Goal: Transaction & Acquisition: Purchase product/service

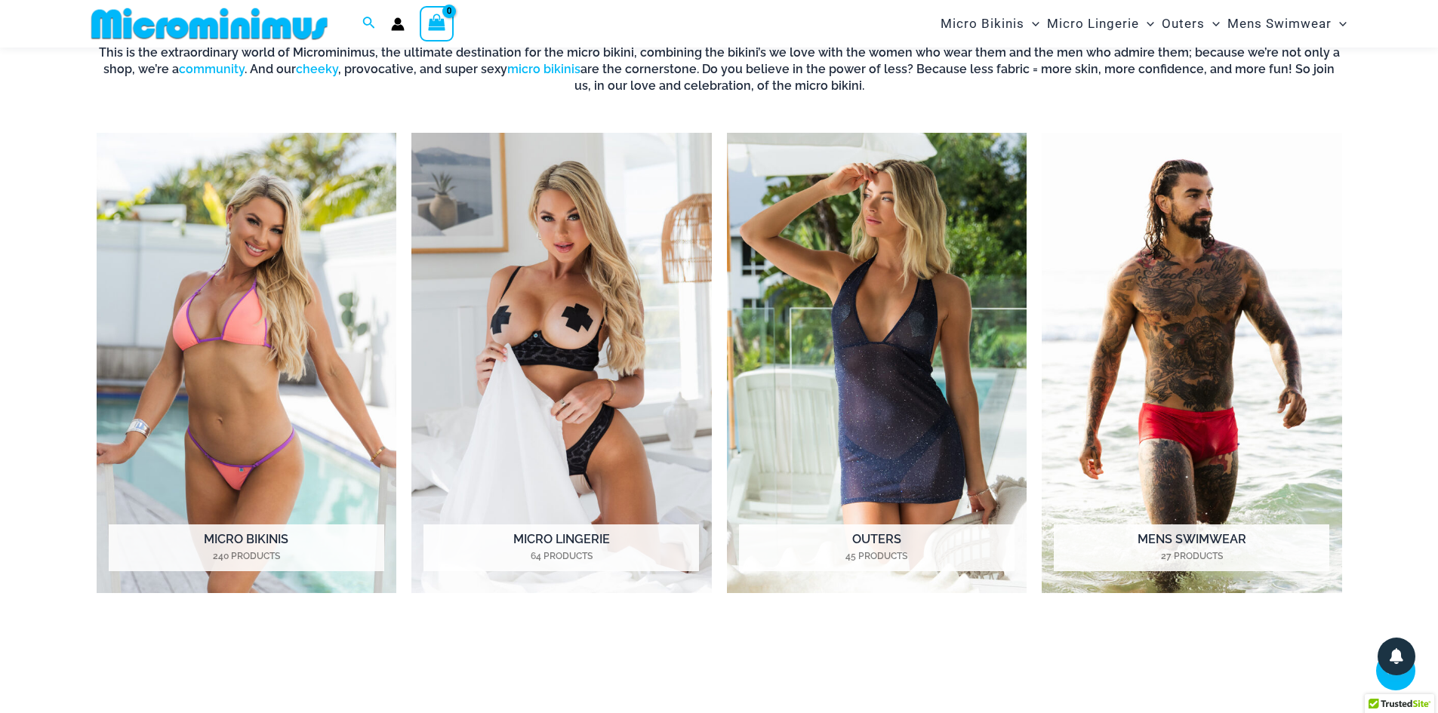
scroll to position [741, 0]
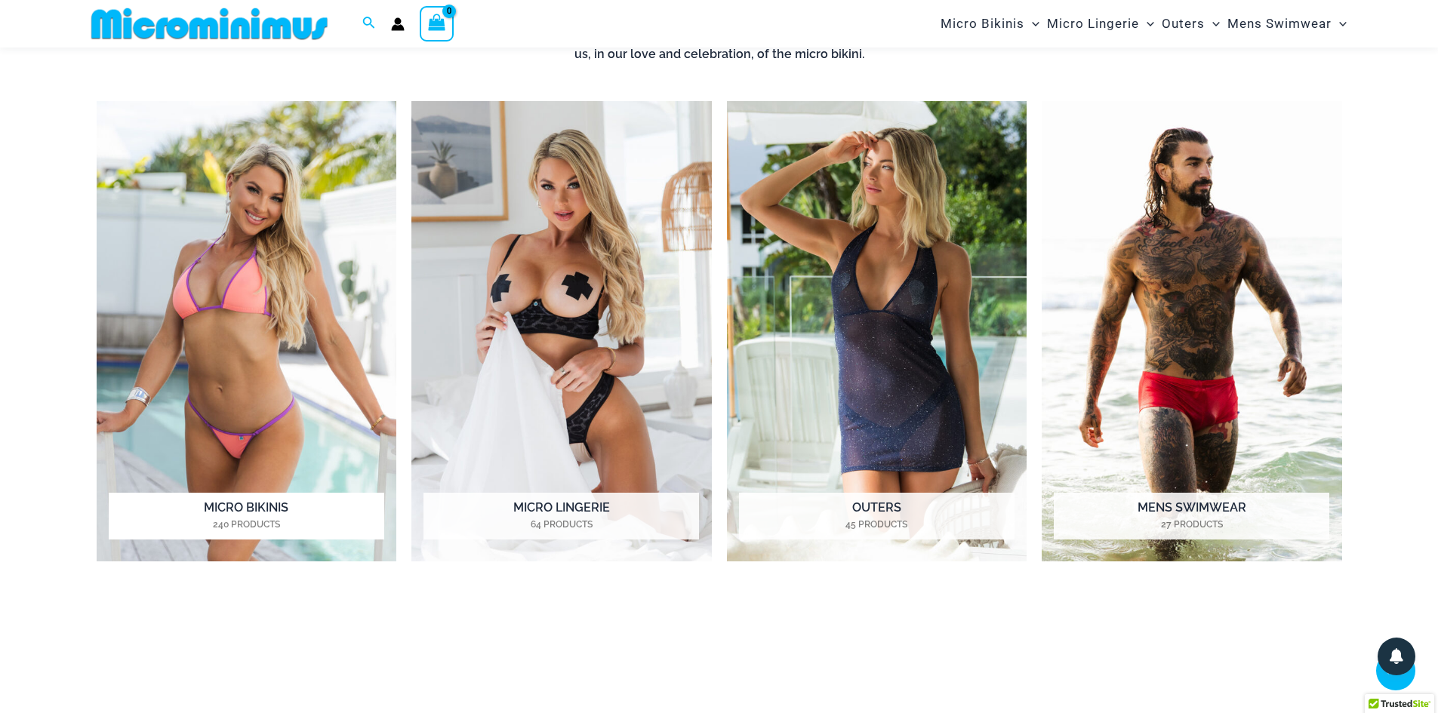
click at [283, 344] on img "Visit product category Micro Bikinis" at bounding box center [247, 331] width 300 height 461
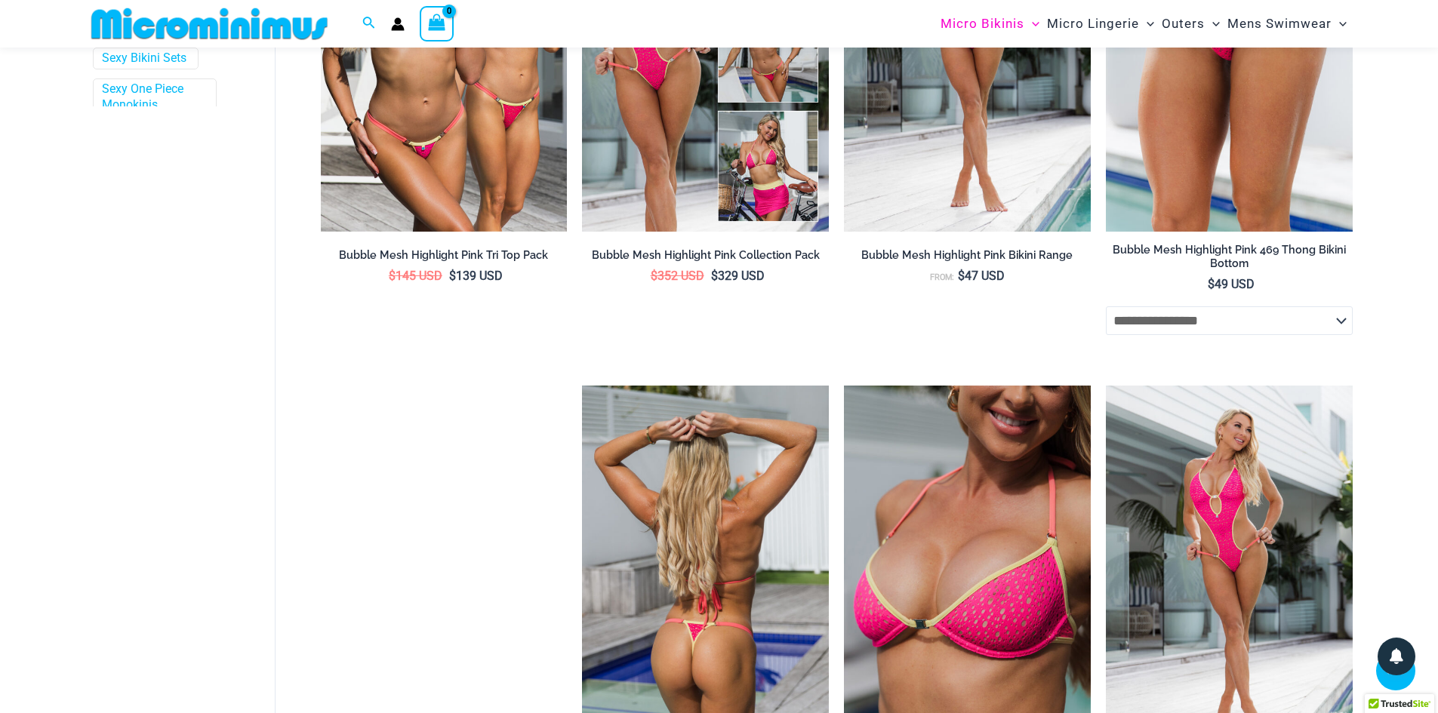
scroll to position [424, 0]
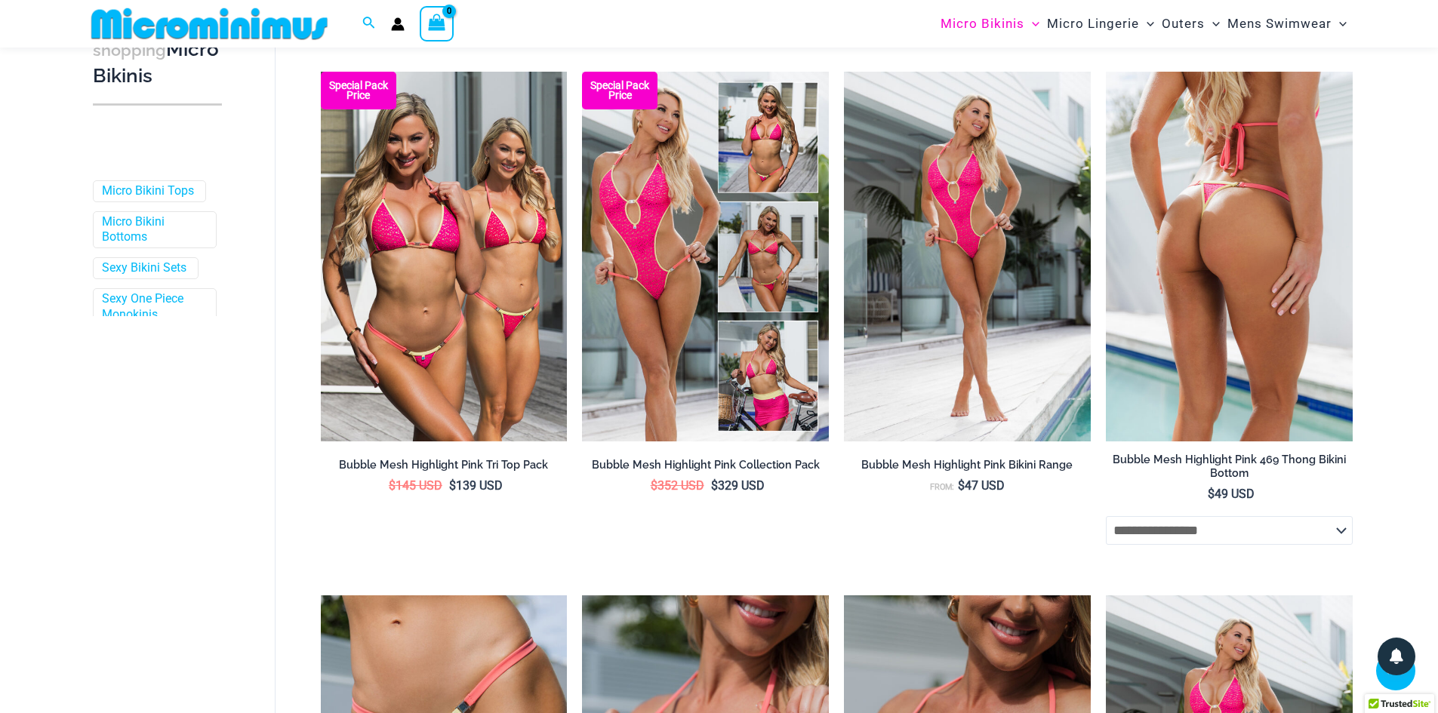
click at [1237, 316] on img at bounding box center [1229, 257] width 247 height 370
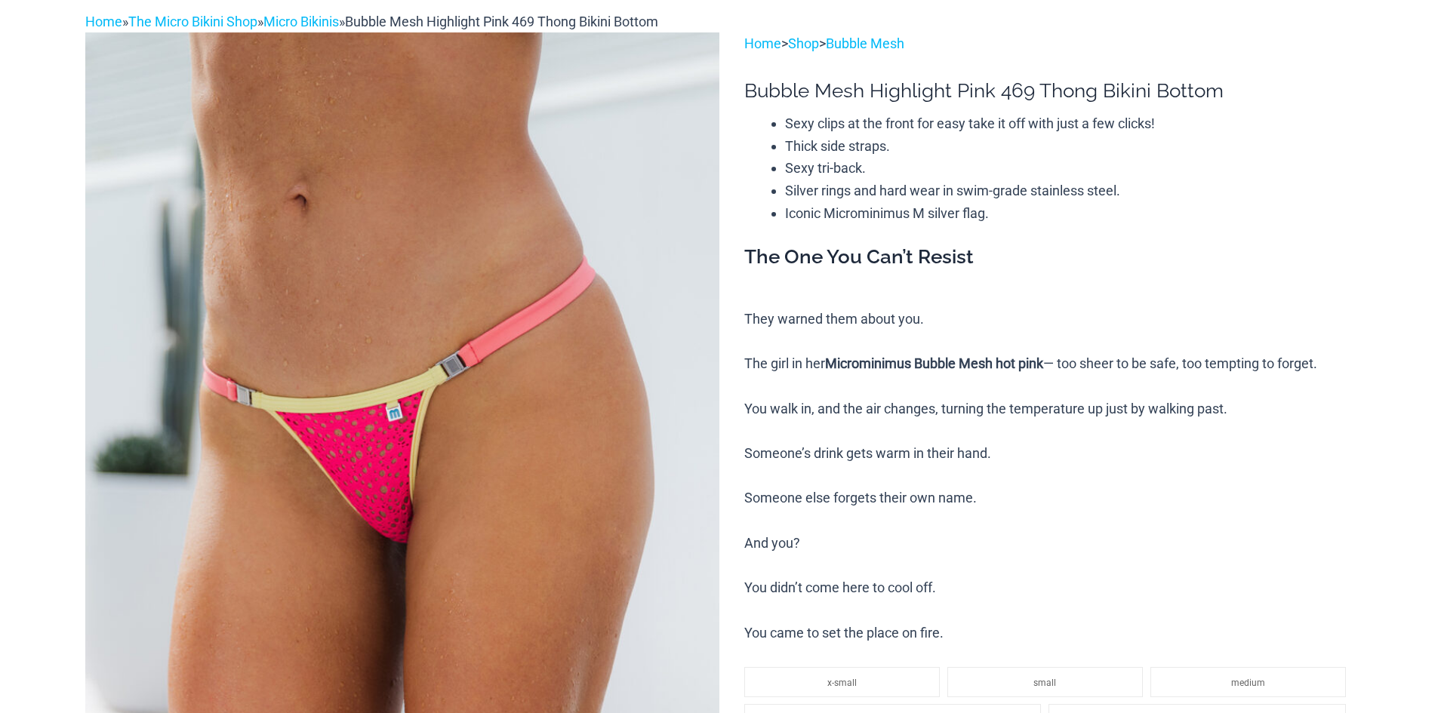
scroll to position [227, 0]
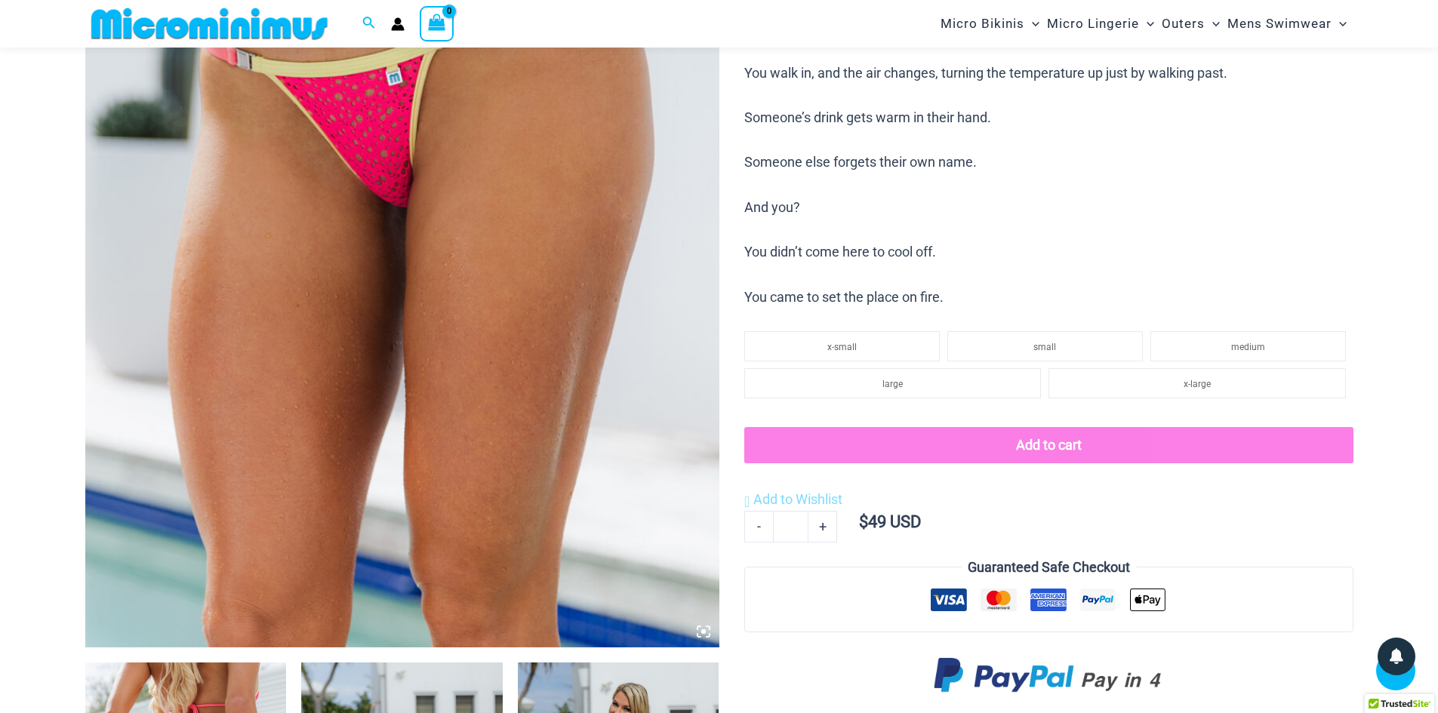
scroll to position [439, 0]
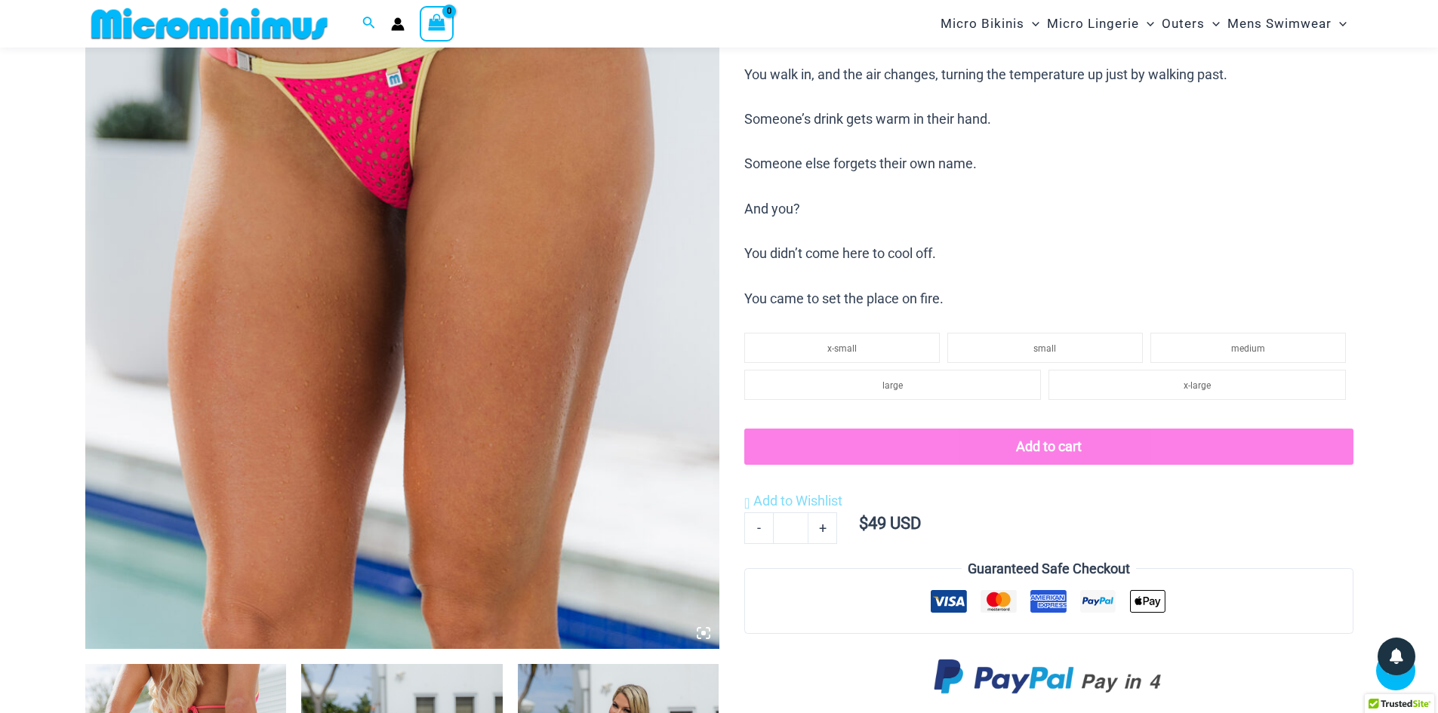
click at [708, 640] on icon at bounding box center [704, 634] width 14 height 14
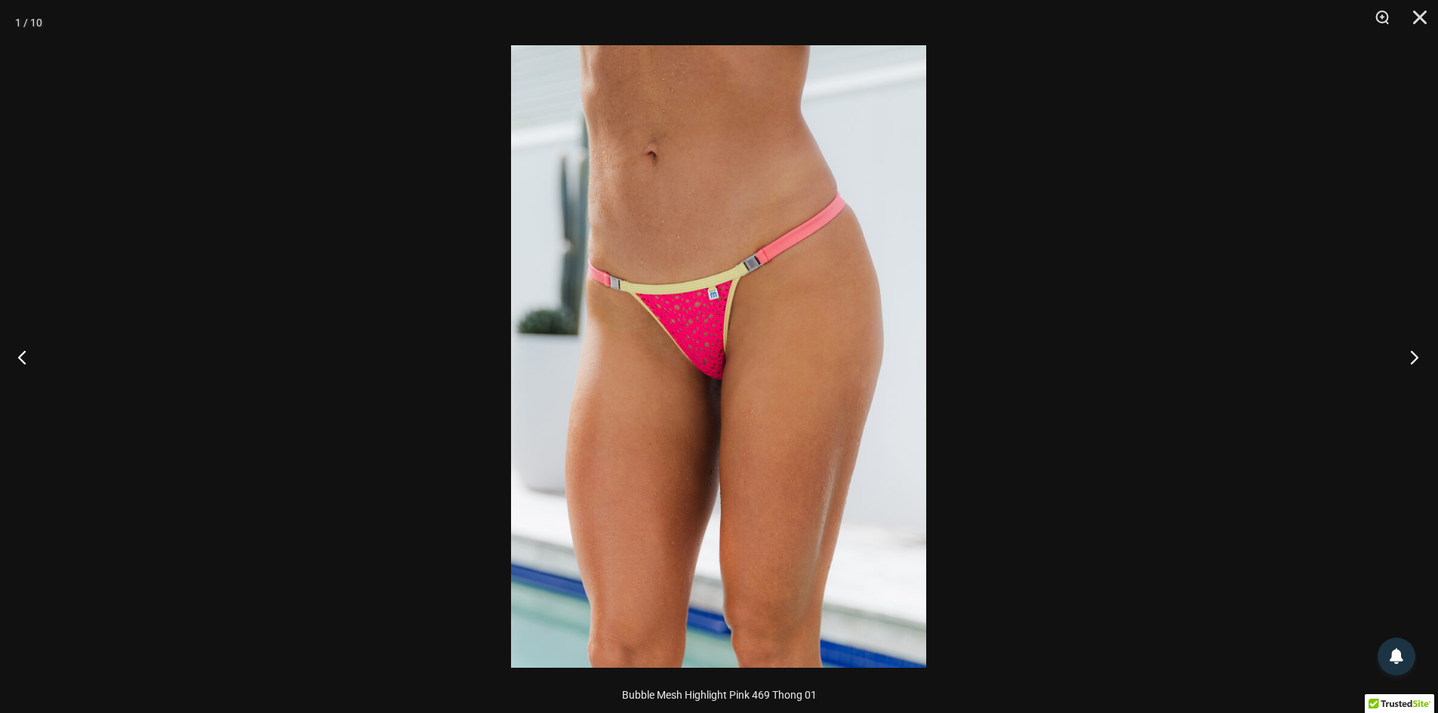
click at [1415, 353] on button "Next" at bounding box center [1410, 357] width 57 height 76
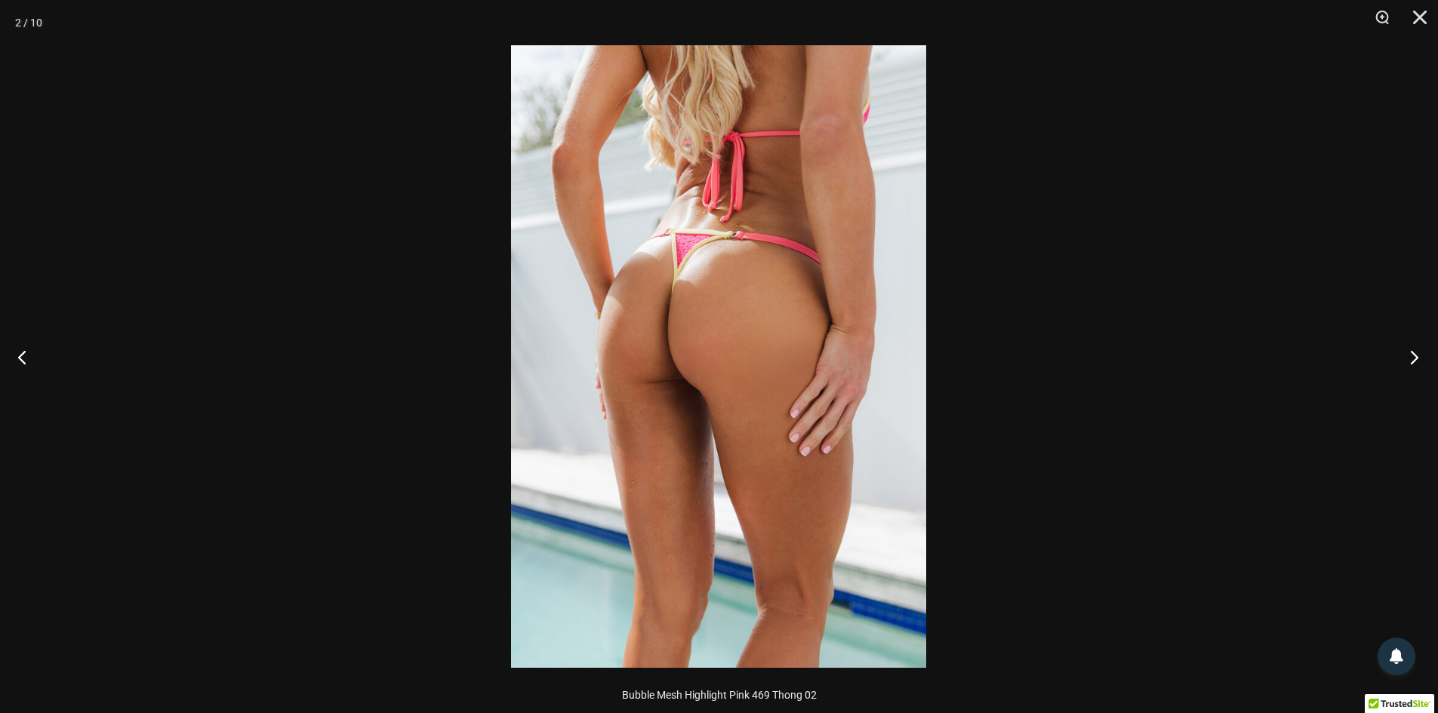
click at [1416, 354] on button "Next" at bounding box center [1410, 357] width 57 height 76
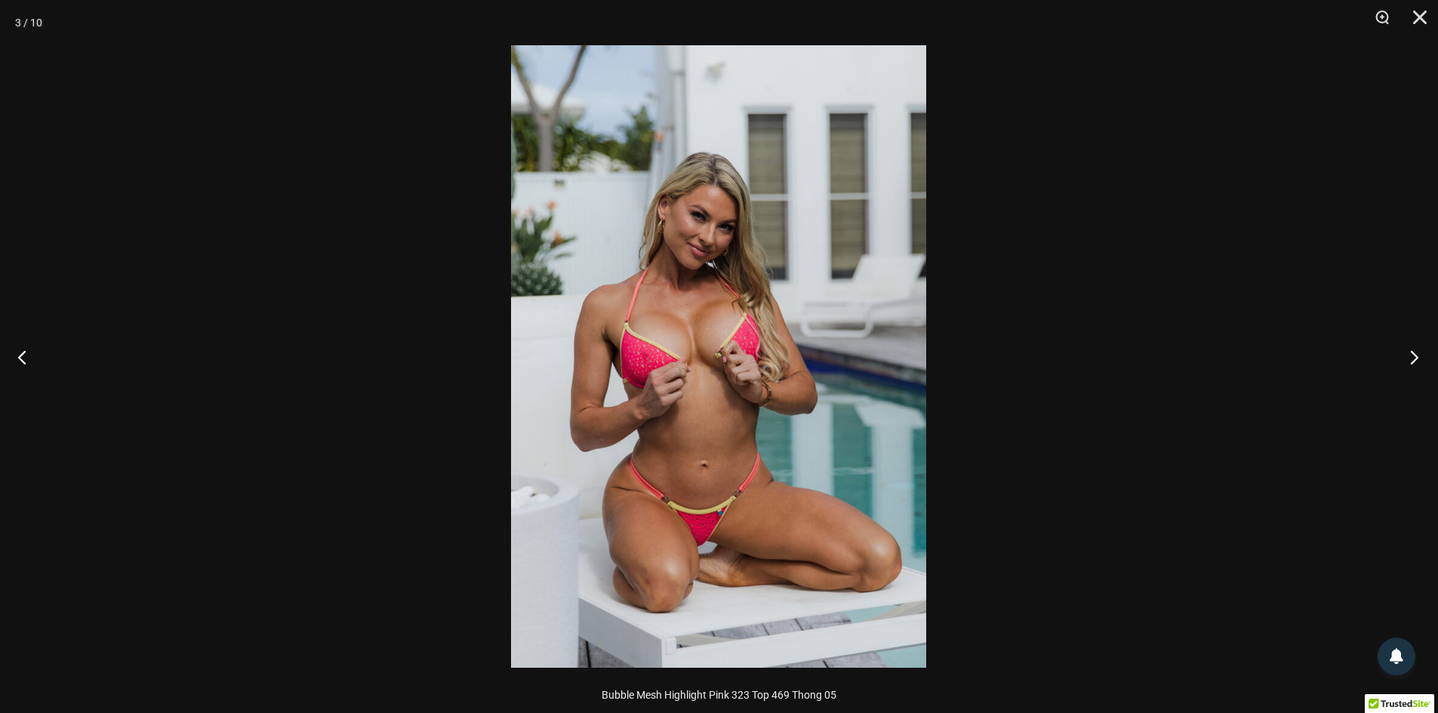
click at [1416, 354] on button "Next" at bounding box center [1410, 357] width 57 height 76
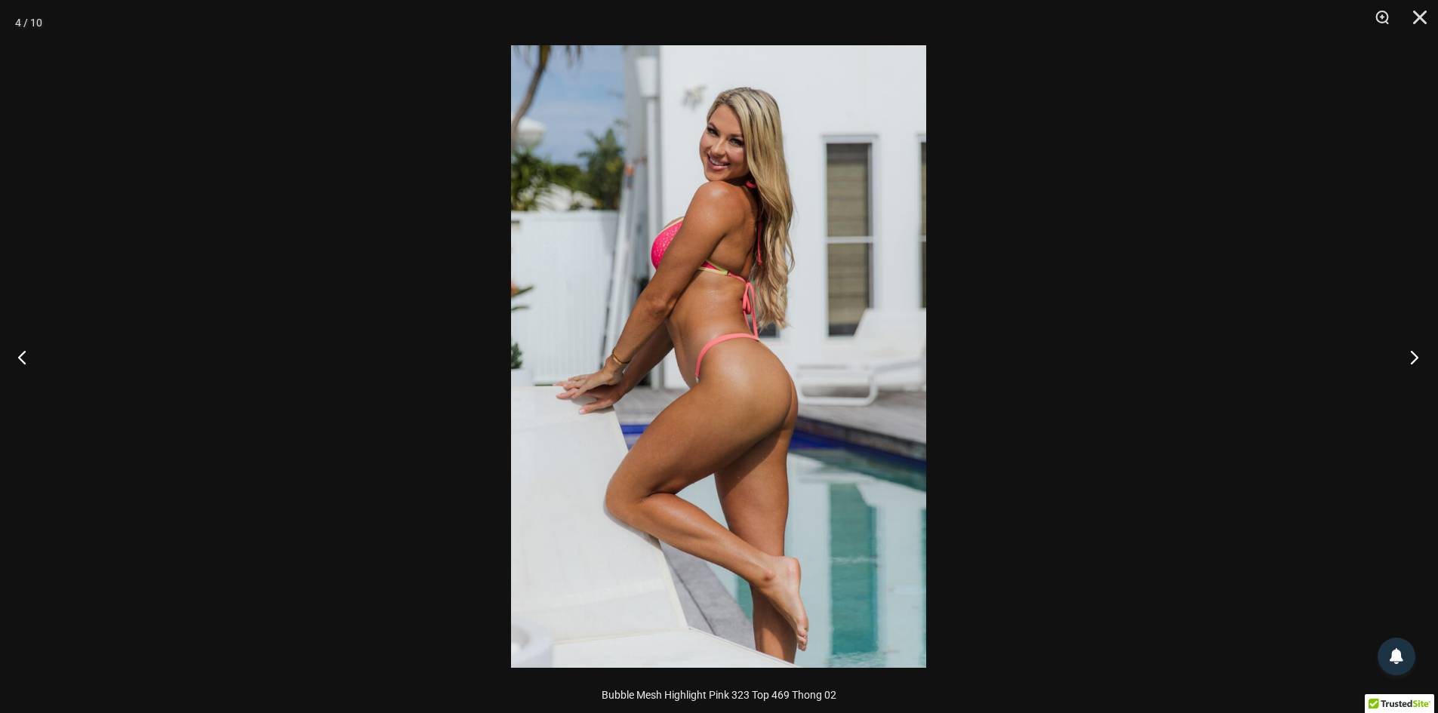
click at [1416, 354] on button "Next" at bounding box center [1410, 357] width 57 height 76
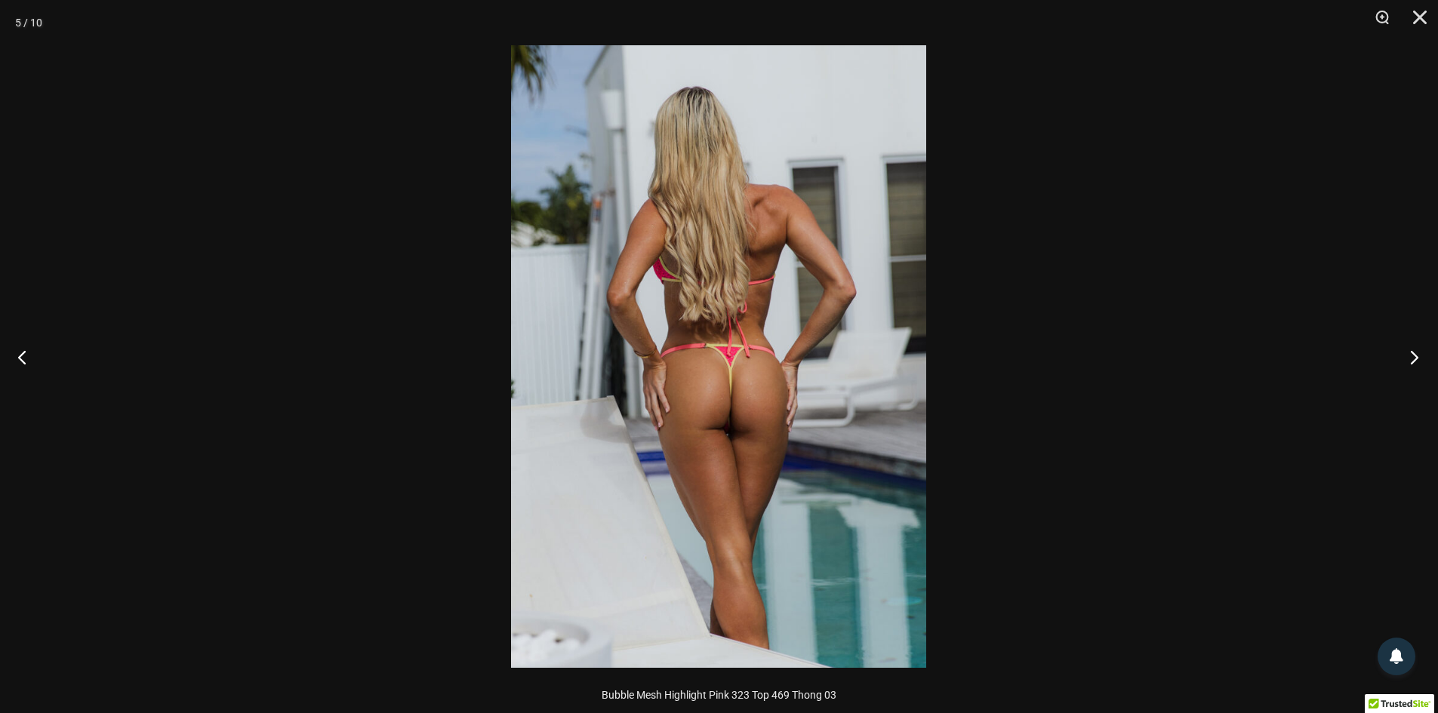
click at [1416, 354] on button "Next" at bounding box center [1410, 357] width 57 height 76
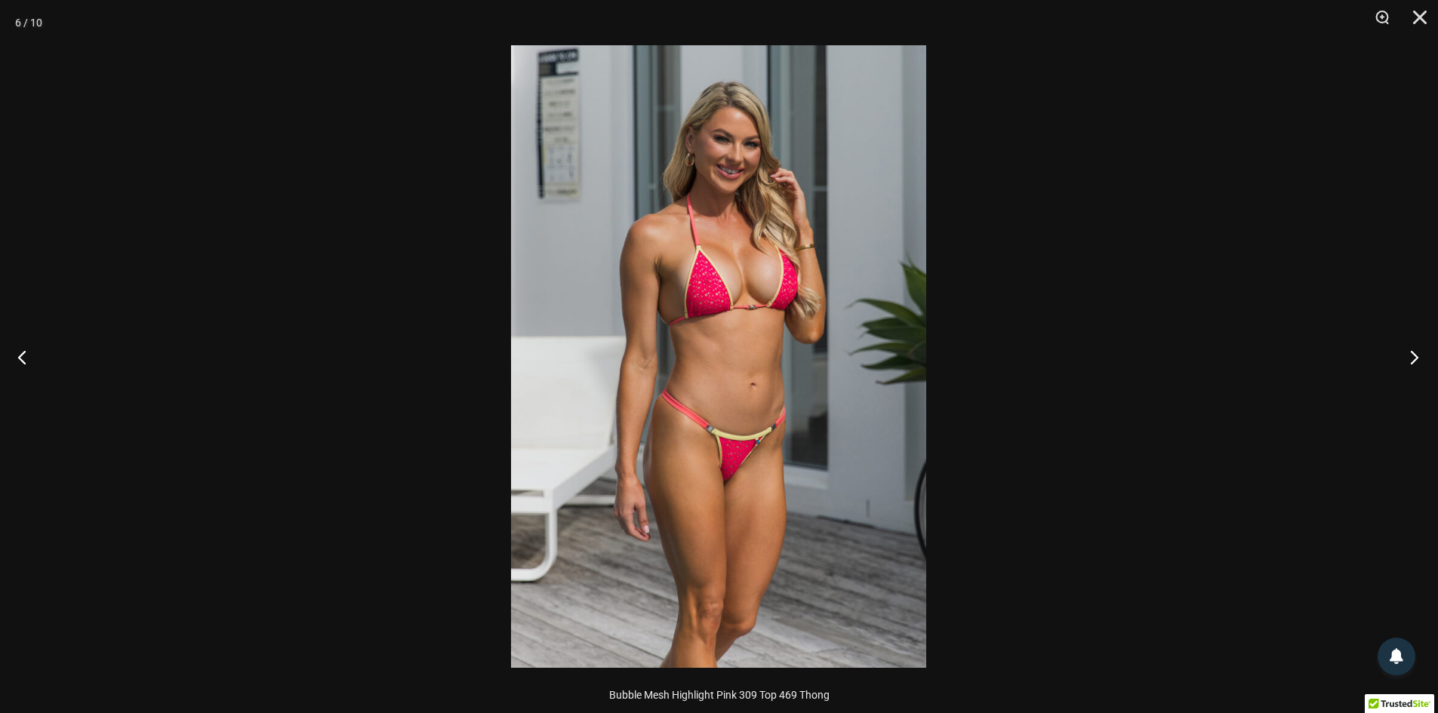
click at [1416, 354] on button "Next" at bounding box center [1410, 357] width 57 height 76
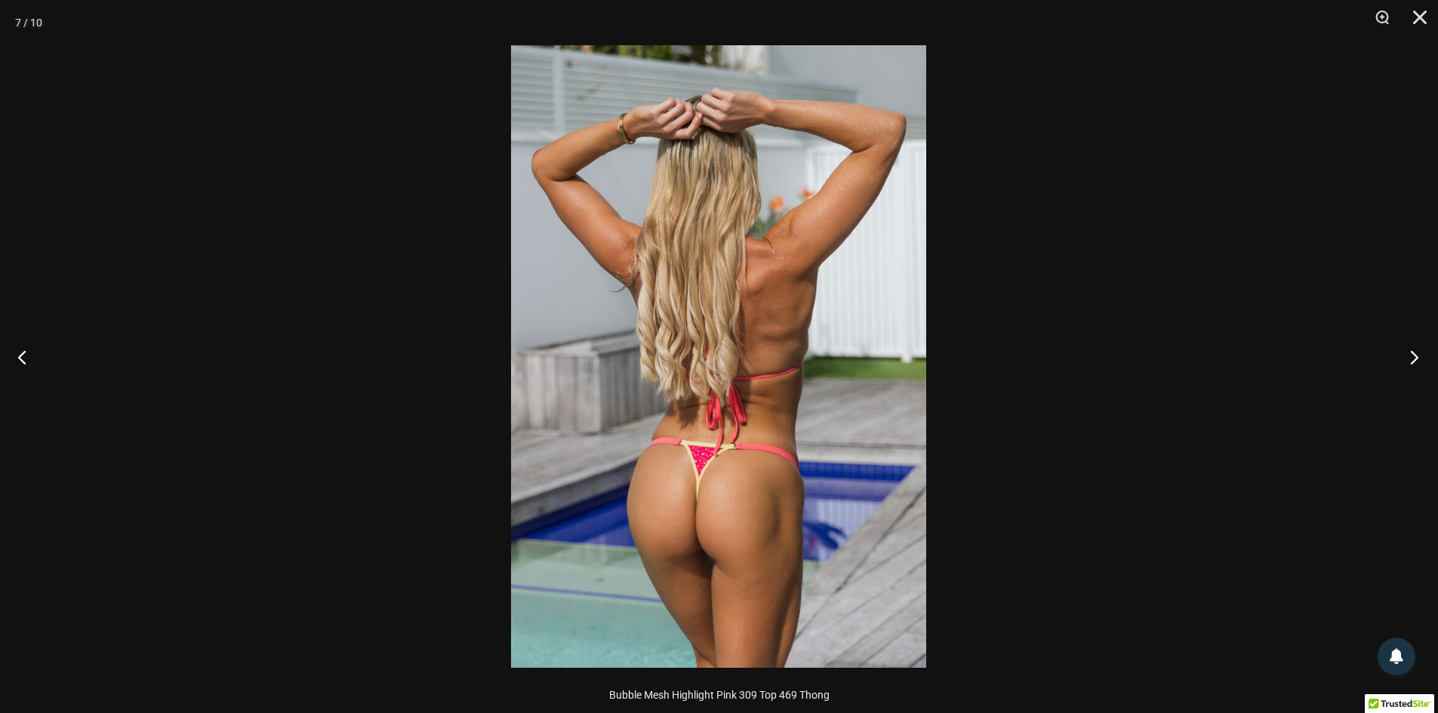
click at [1416, 354] on button "Next" at bounding box center [1410, 357] width 57 height 76
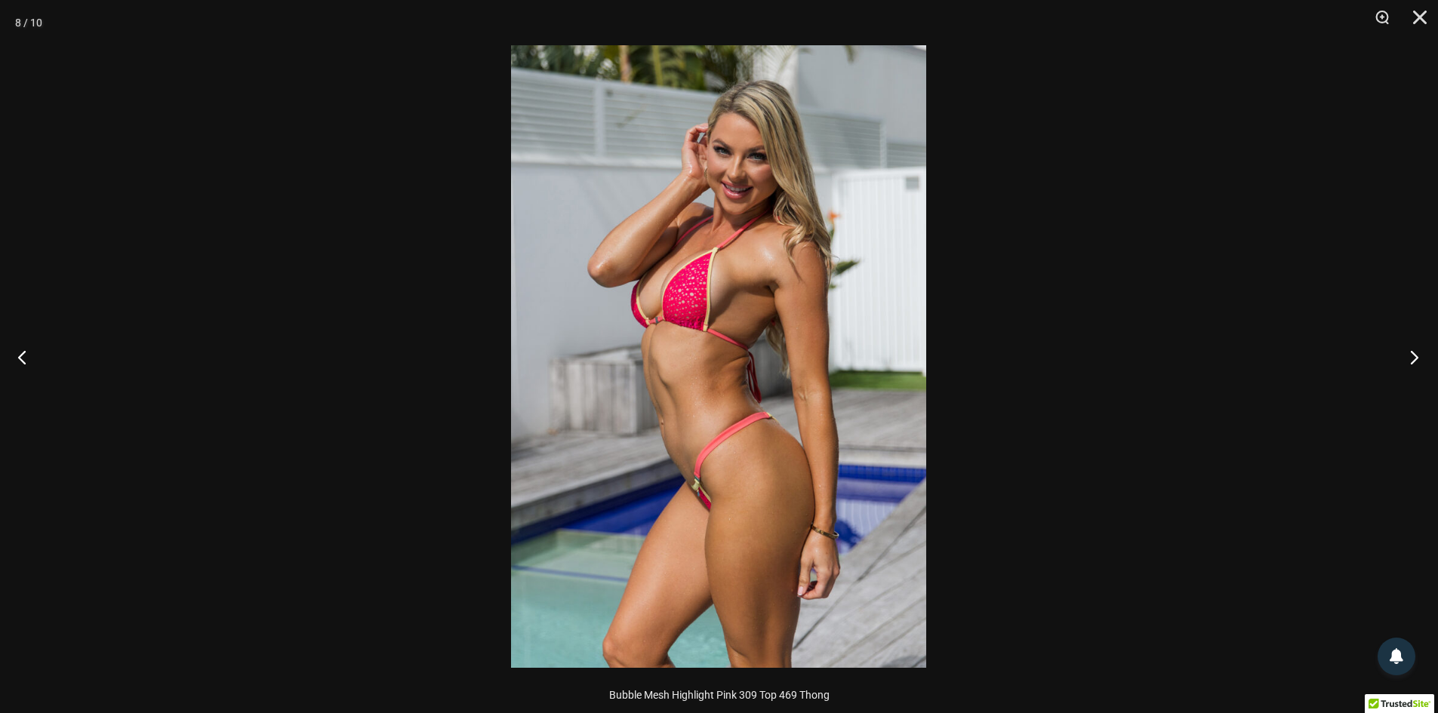
click at [1416, 354] on button "Next" at bounding box center [1410, 357] width 57 height 76
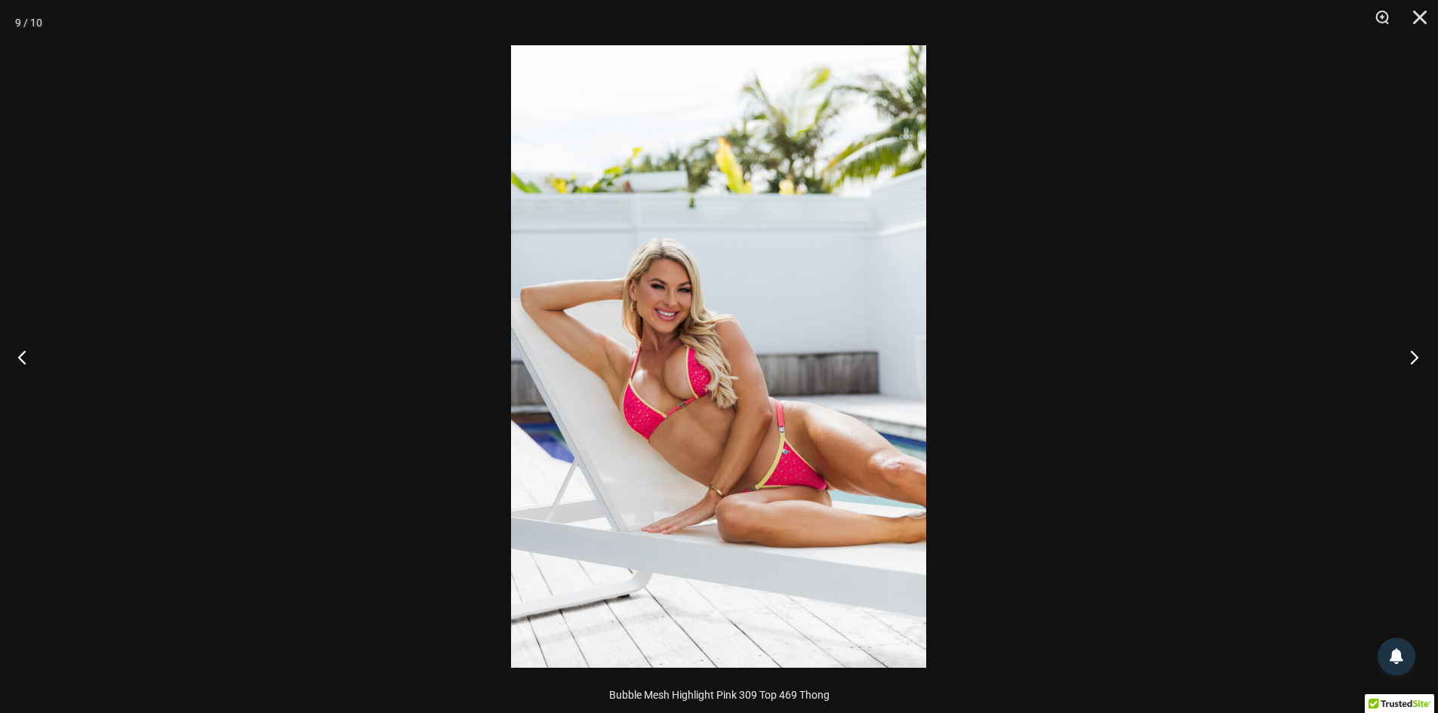
click at [1416, 354] on button "Next" at bounding box center [1410, 357] width 57 height 76
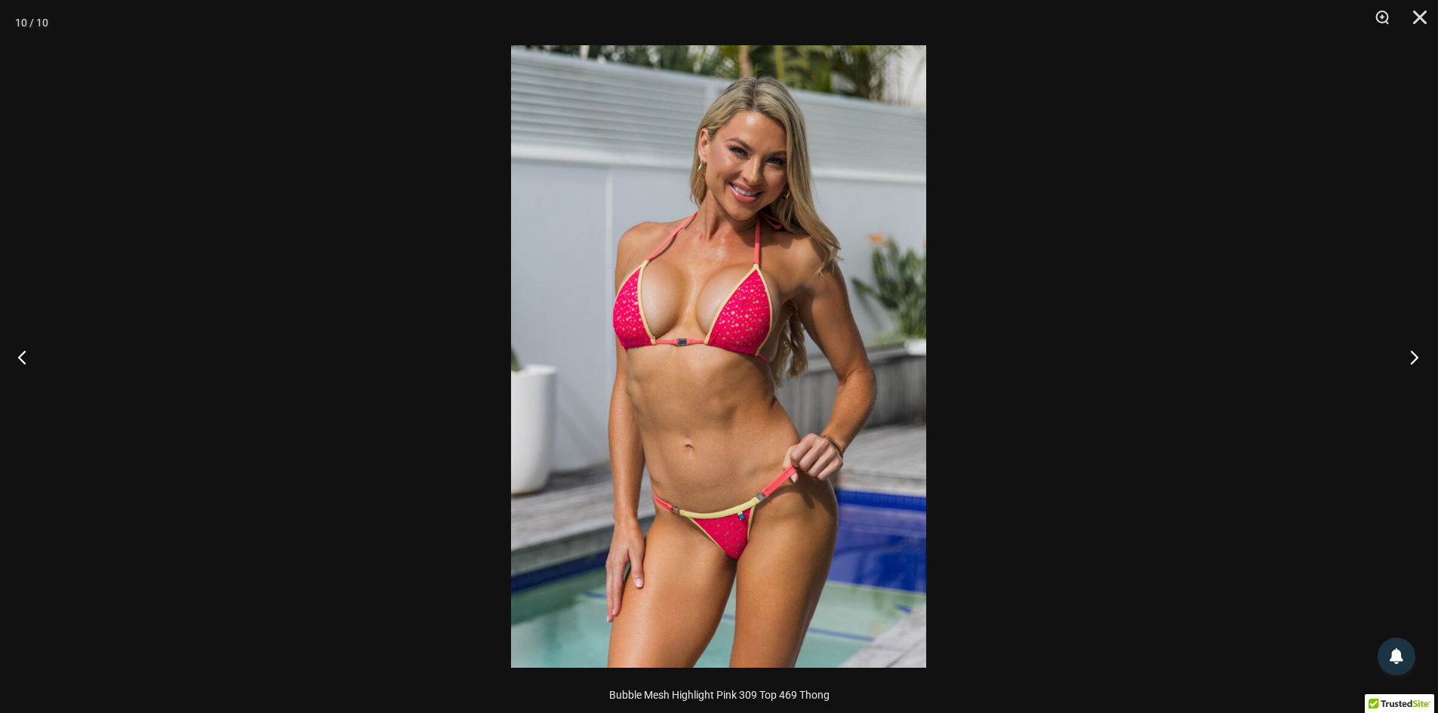
click at [1416, 354] on button "Next" at bounding box center [1410, 357] width 57 height 76
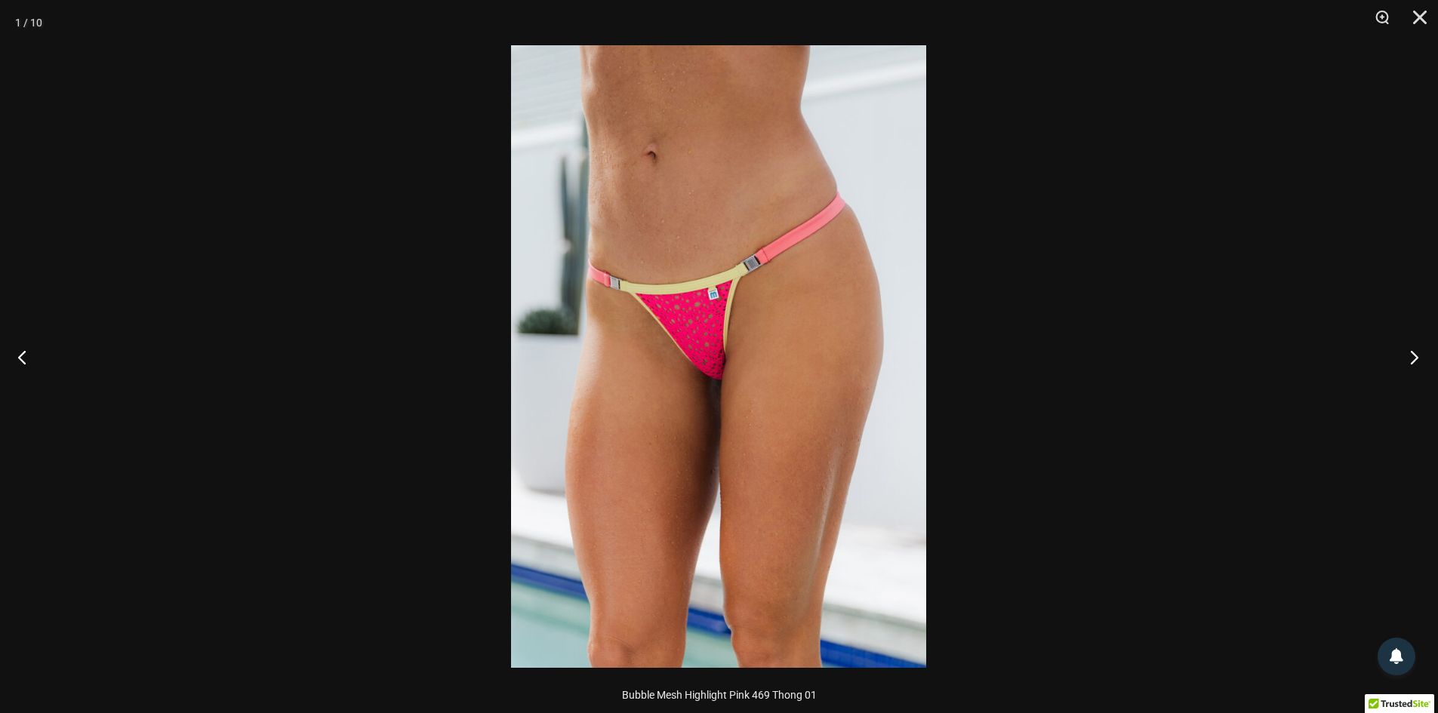
click at [1416, 354] on button "Next" at bounding box center [1410, 357] width 57 height 76
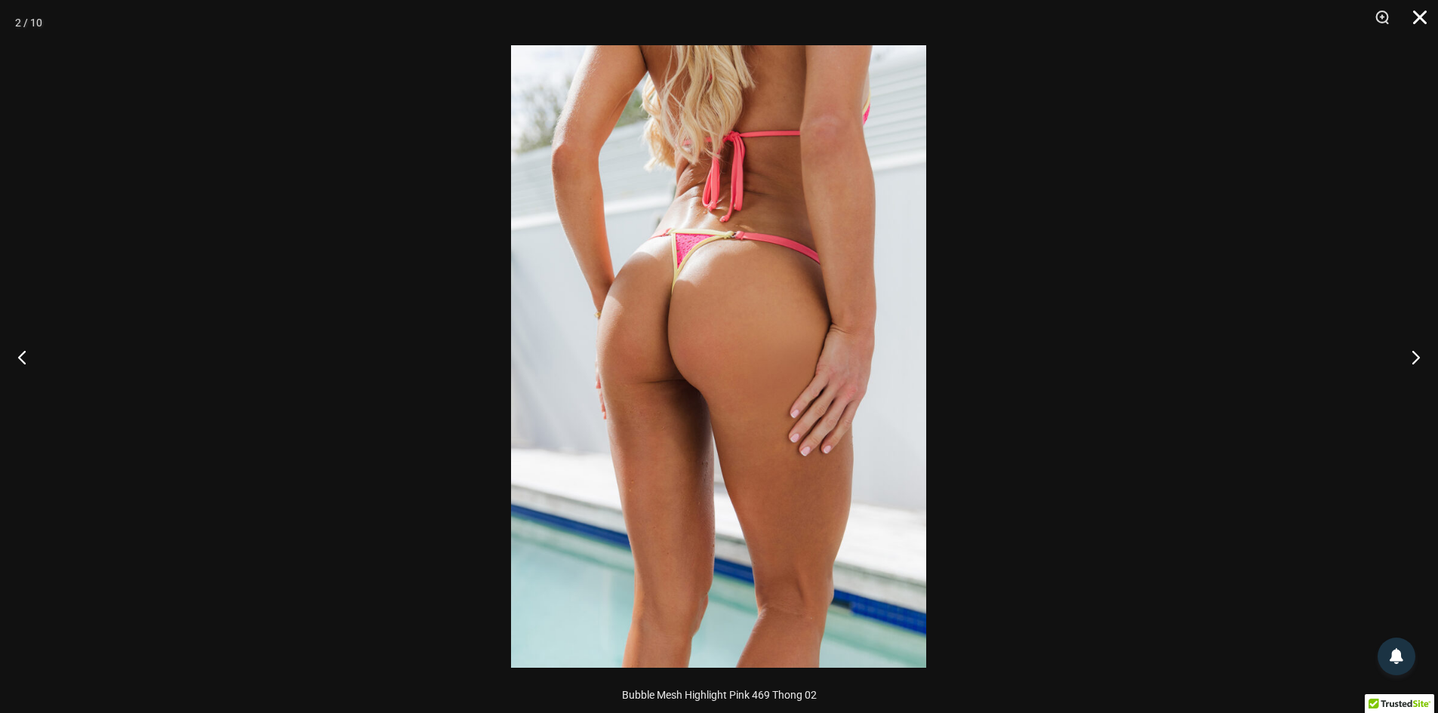
click at [1422, 13] on button "Close" at bounding box center [1415, 22] width 38 height 45
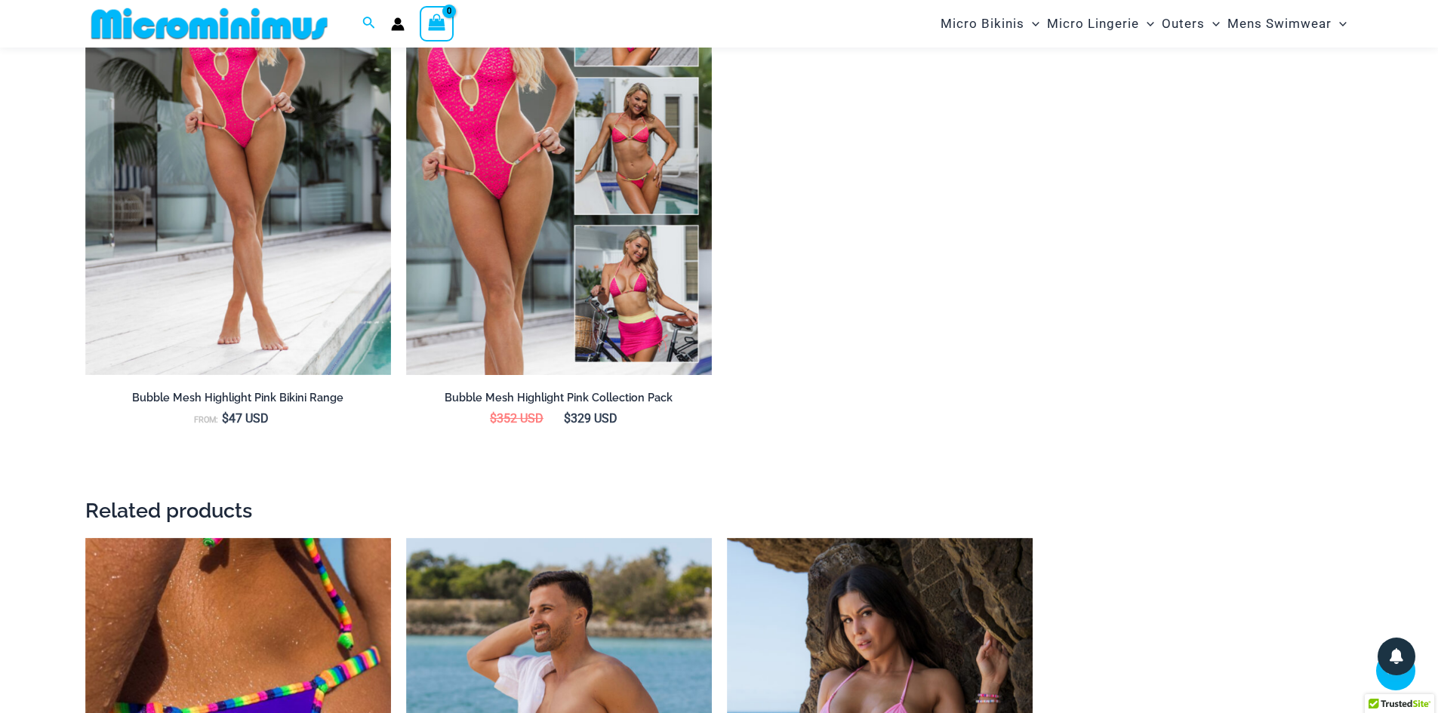
scroll to position [2251, 0]
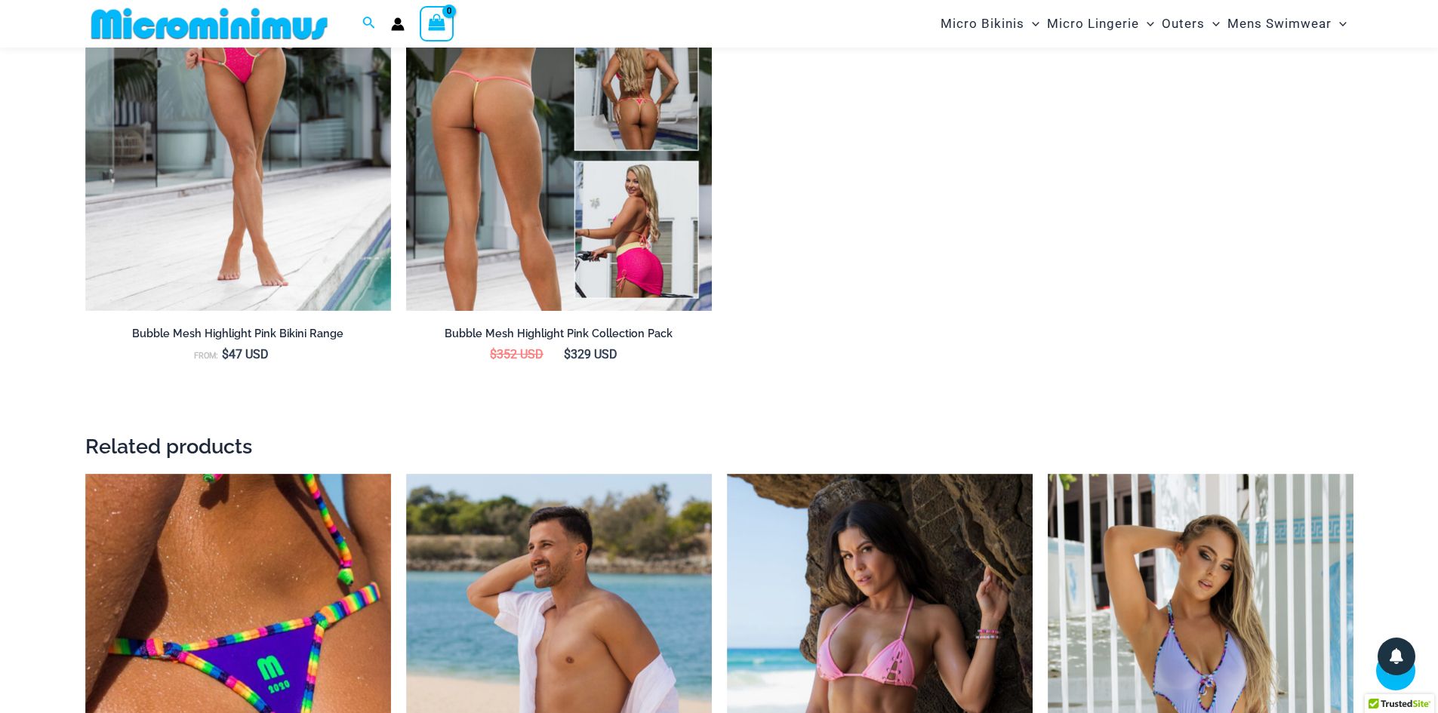
click at [530, 181] on img at bounding box center [559, 81] width 306 height 459
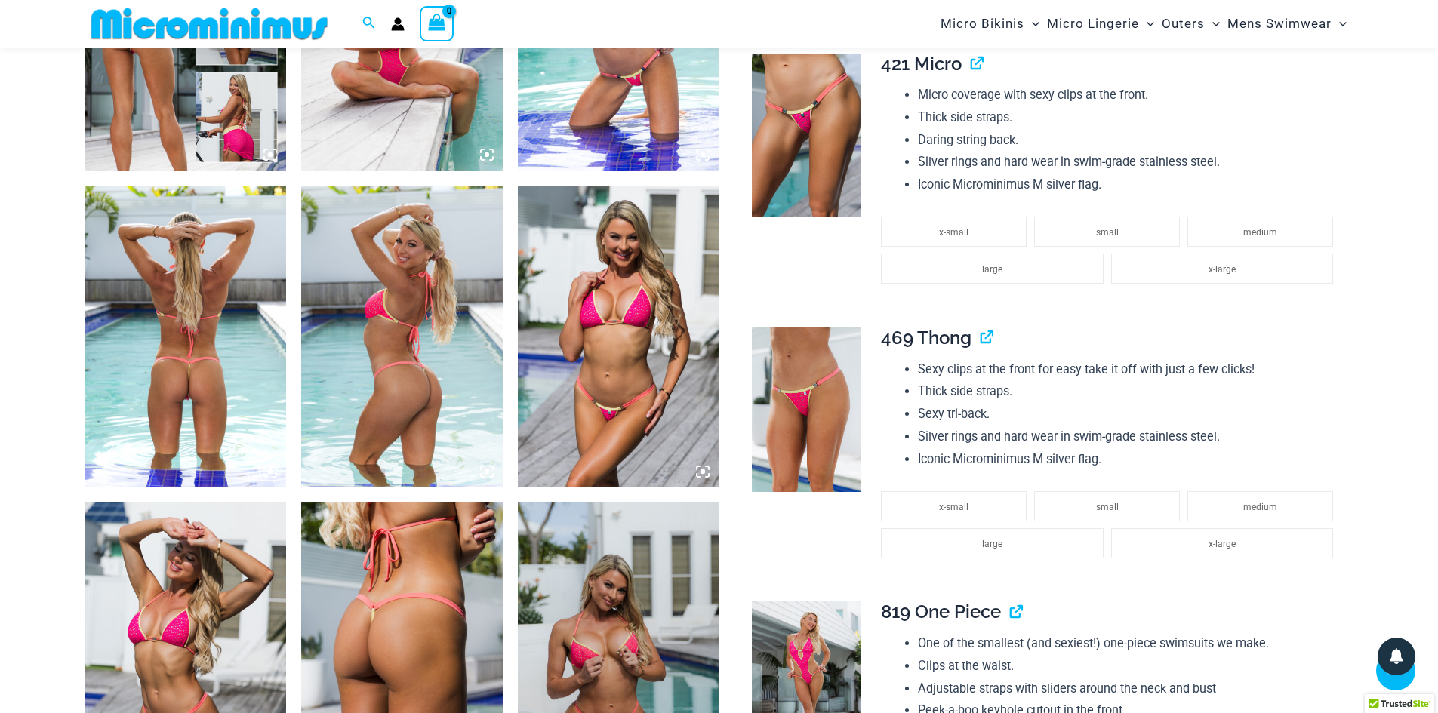
scroll to position [1194, 0]
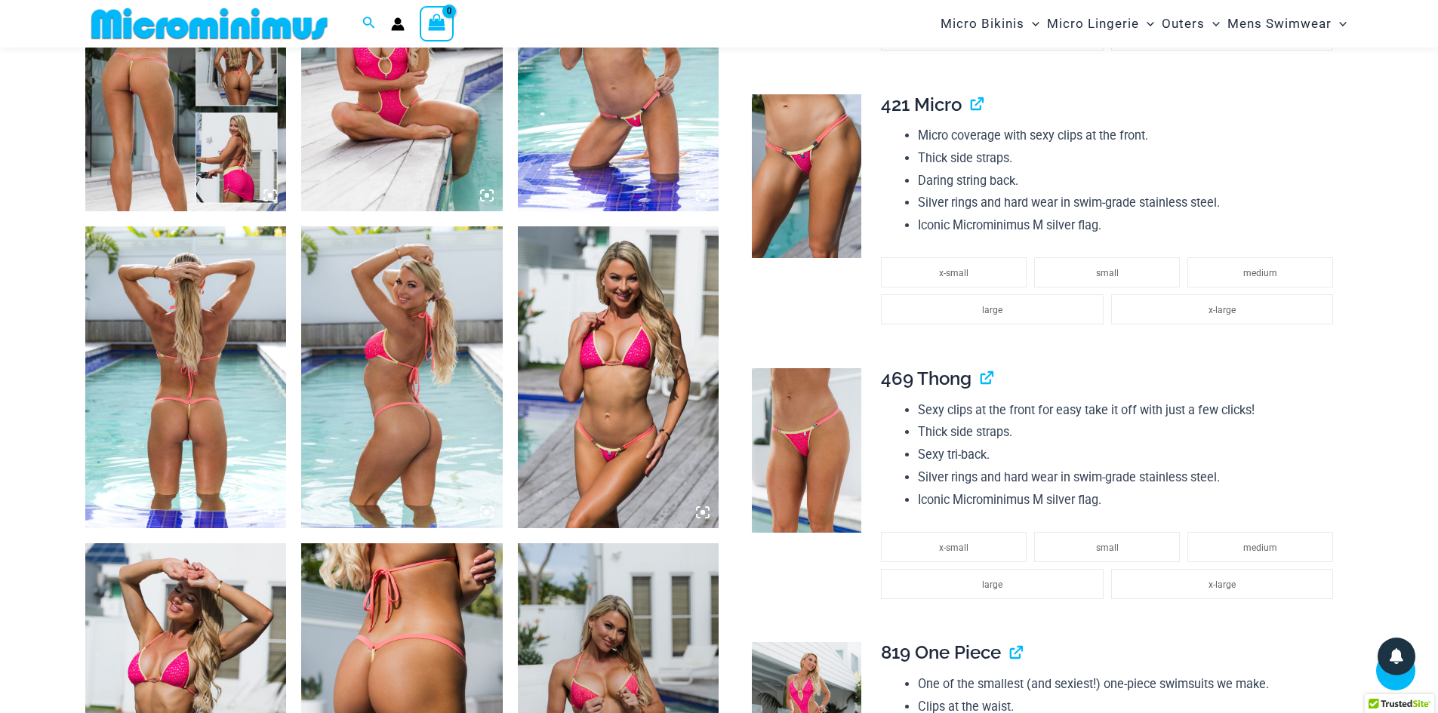
click at [208, 421] on img at bounding box center [186, 378] width 202 height 302
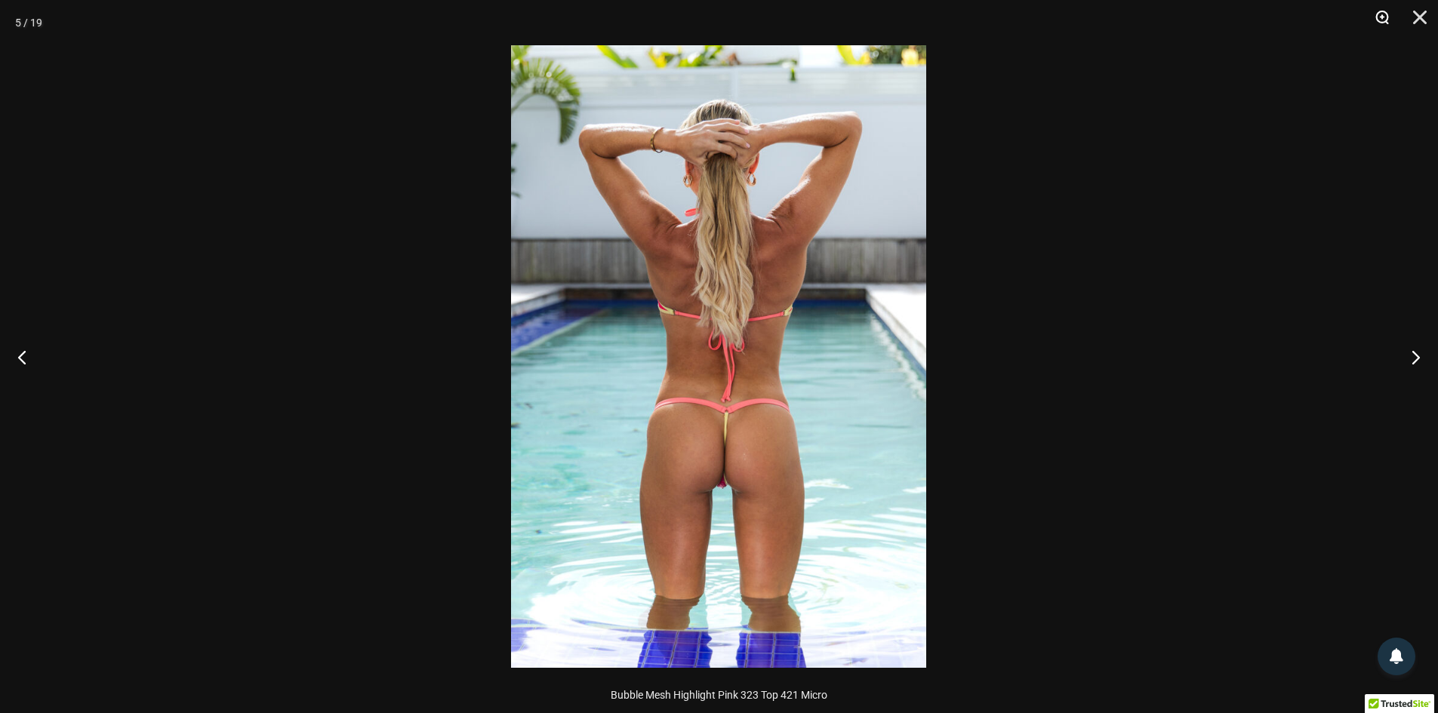
click at [1383, 7] on button "Zoom" at bounding box center [1377, 22] width 38 height 45
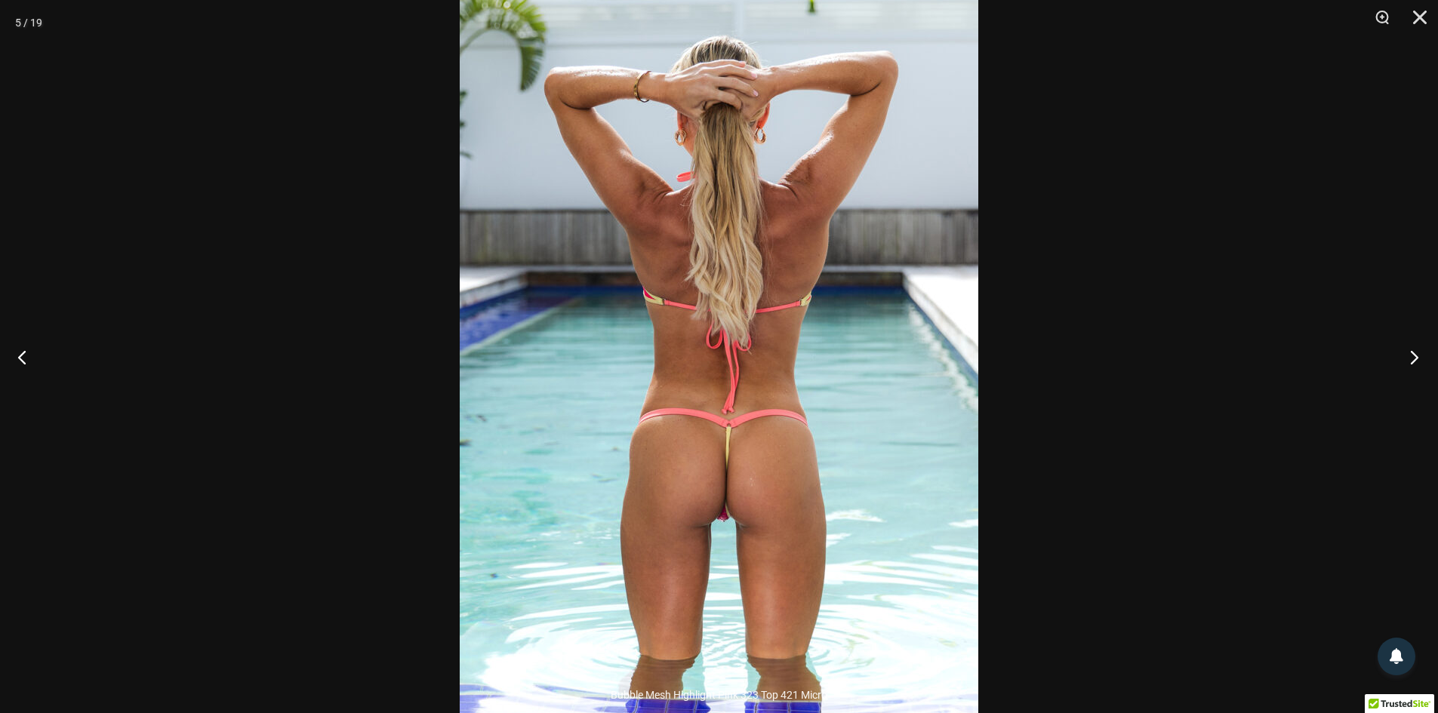
click at [1411, 362] on button "Next" at bounding box center [1410, 357] width 57 height 76
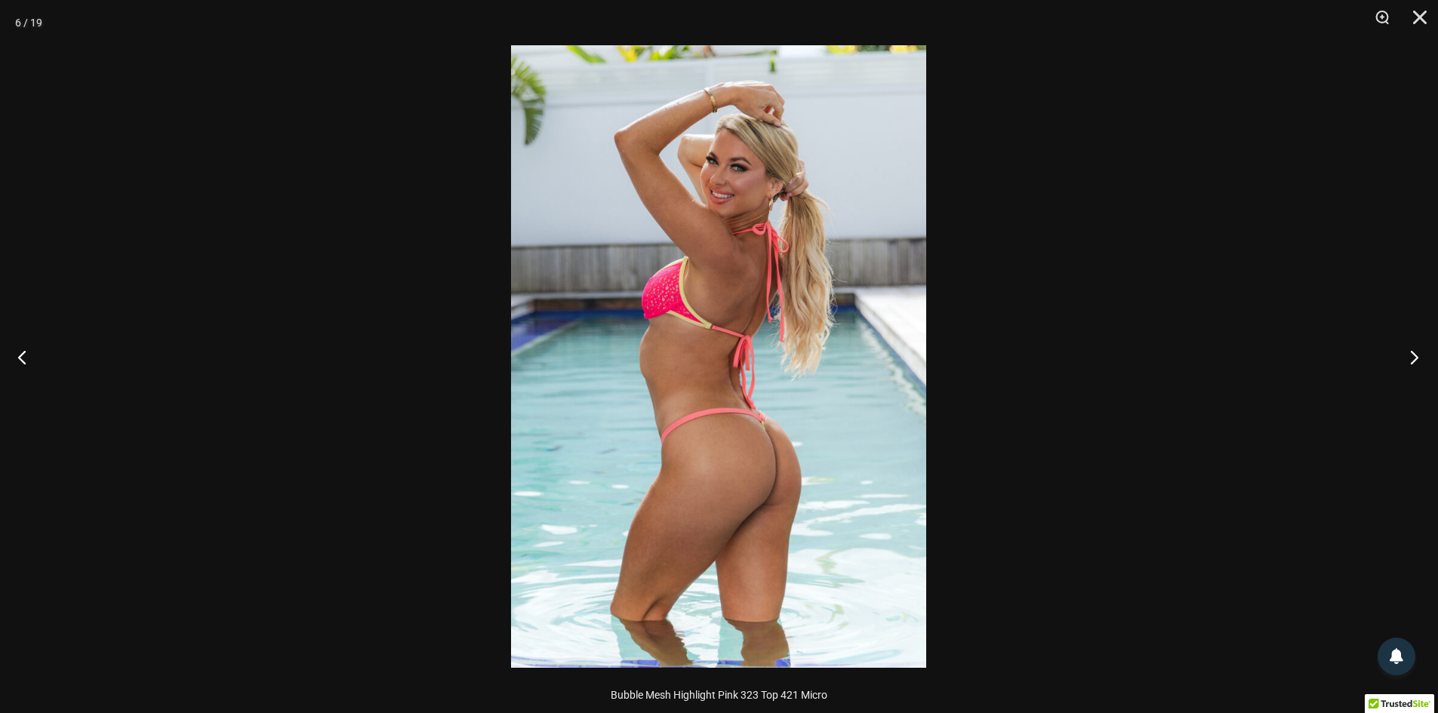
click at [1400, 356] on button "Next" at bounding box center [1410, 357] width 57 height 76
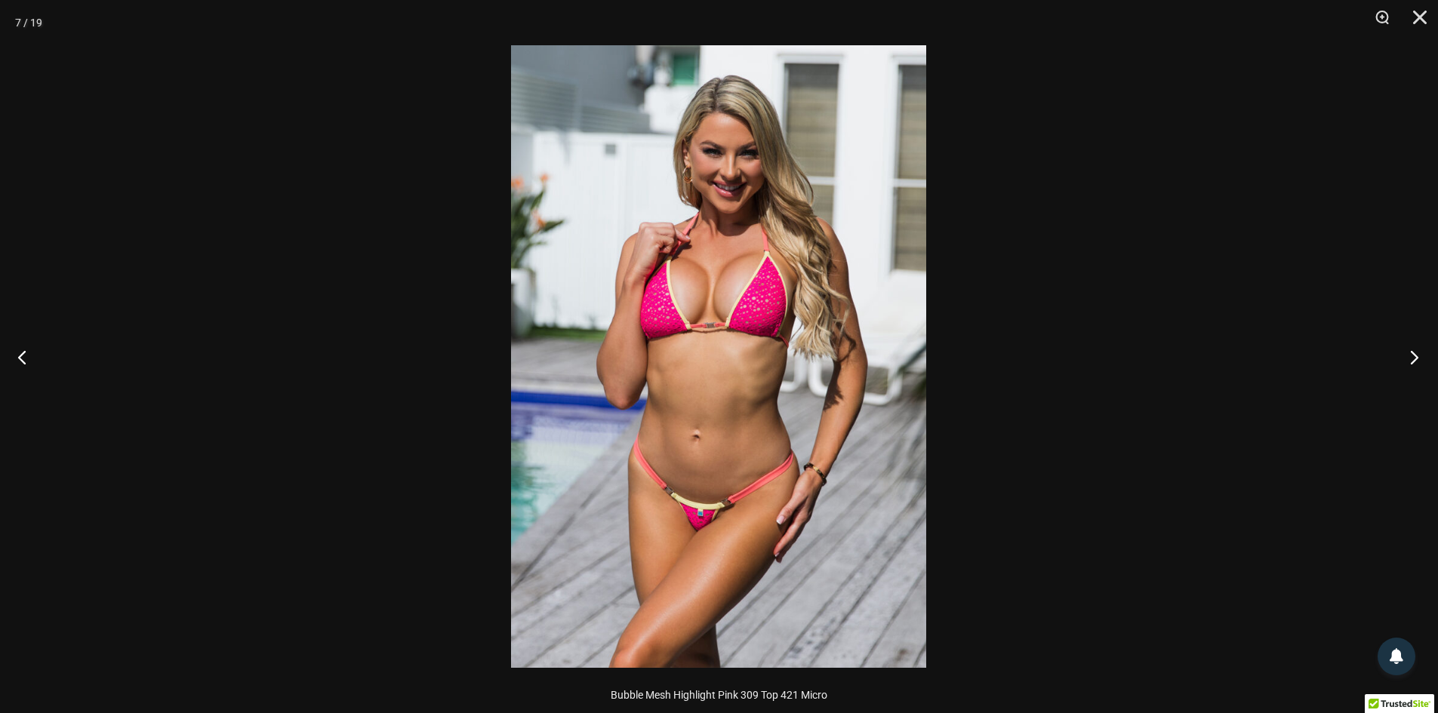
click at [1399, 349] on button "Next" at bounding box center [1410, 357] width 57 height 76
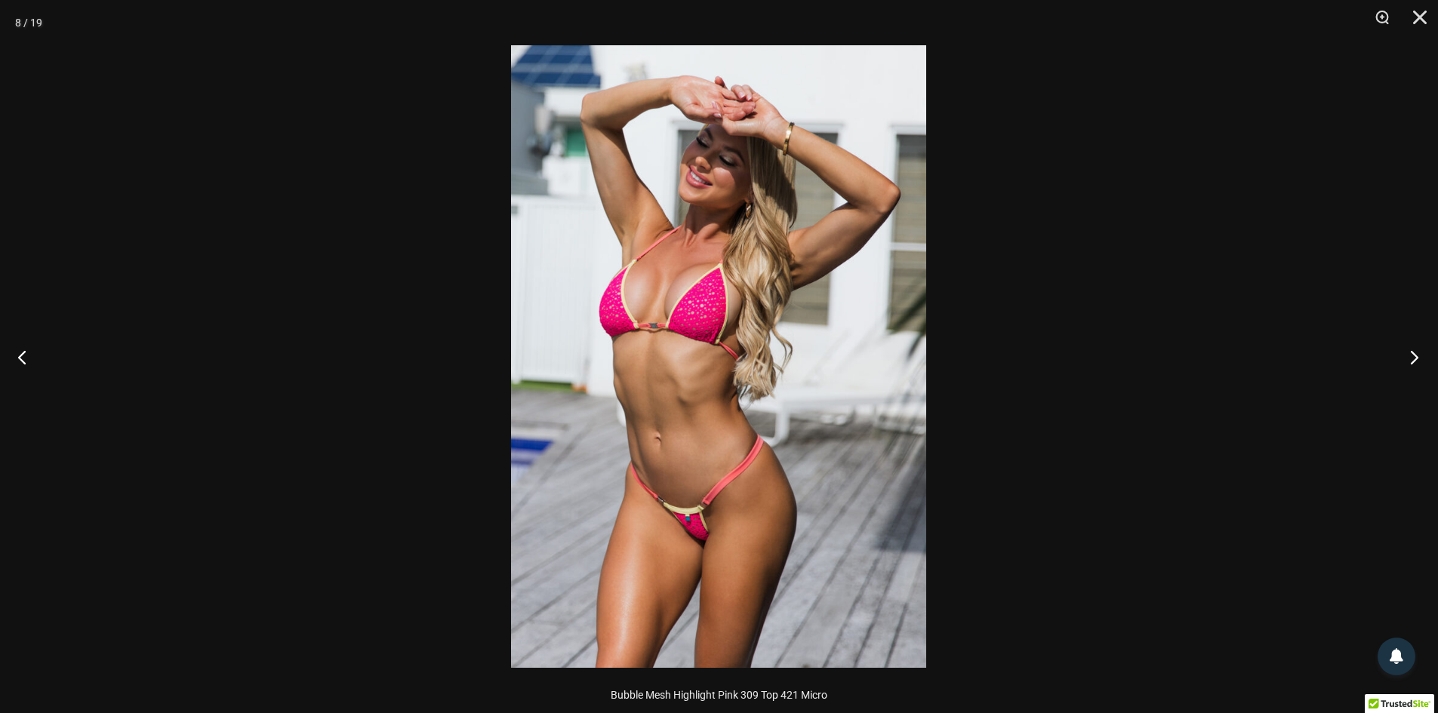
click at [1400, 349] on button "Next" at bounding box center [1410, 357] width 57 height 76
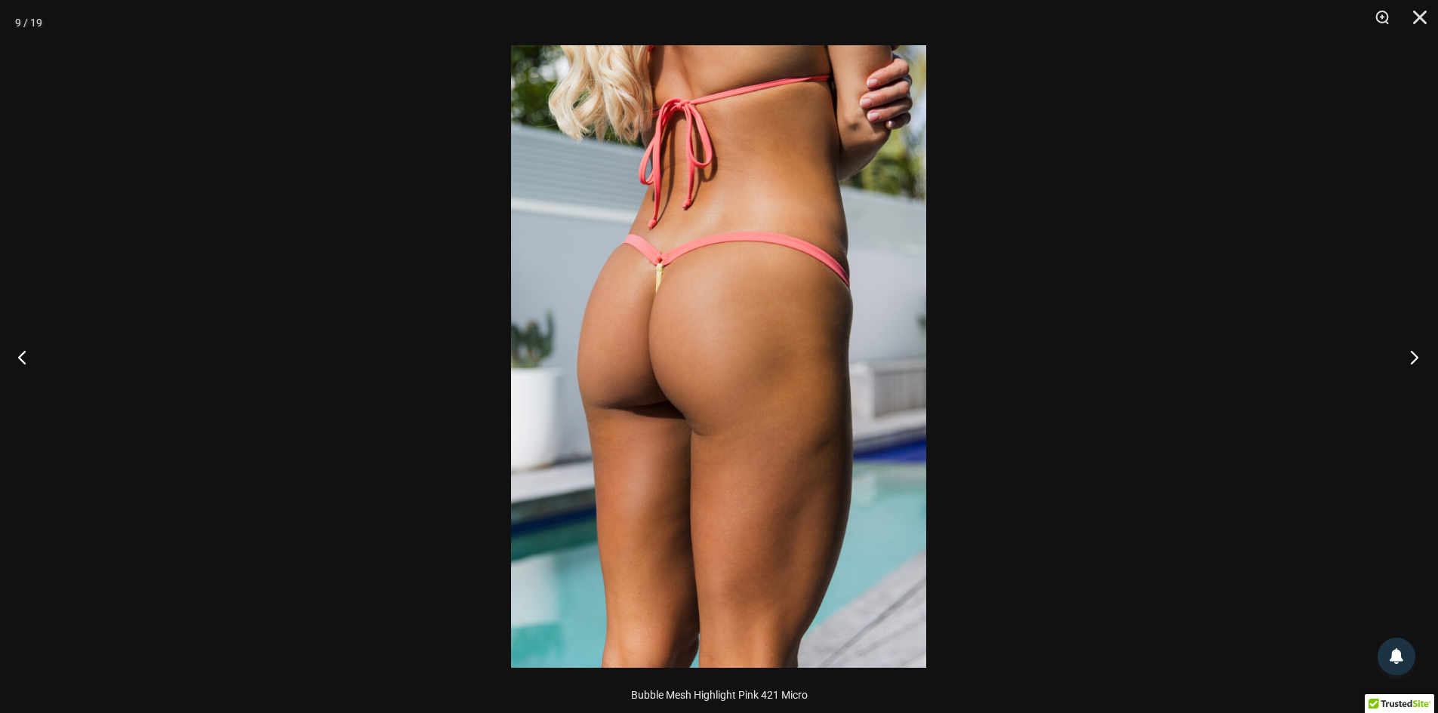
click at [1400, 348] on button "Next" at bounding box center [1410, 357] width 57 height 76
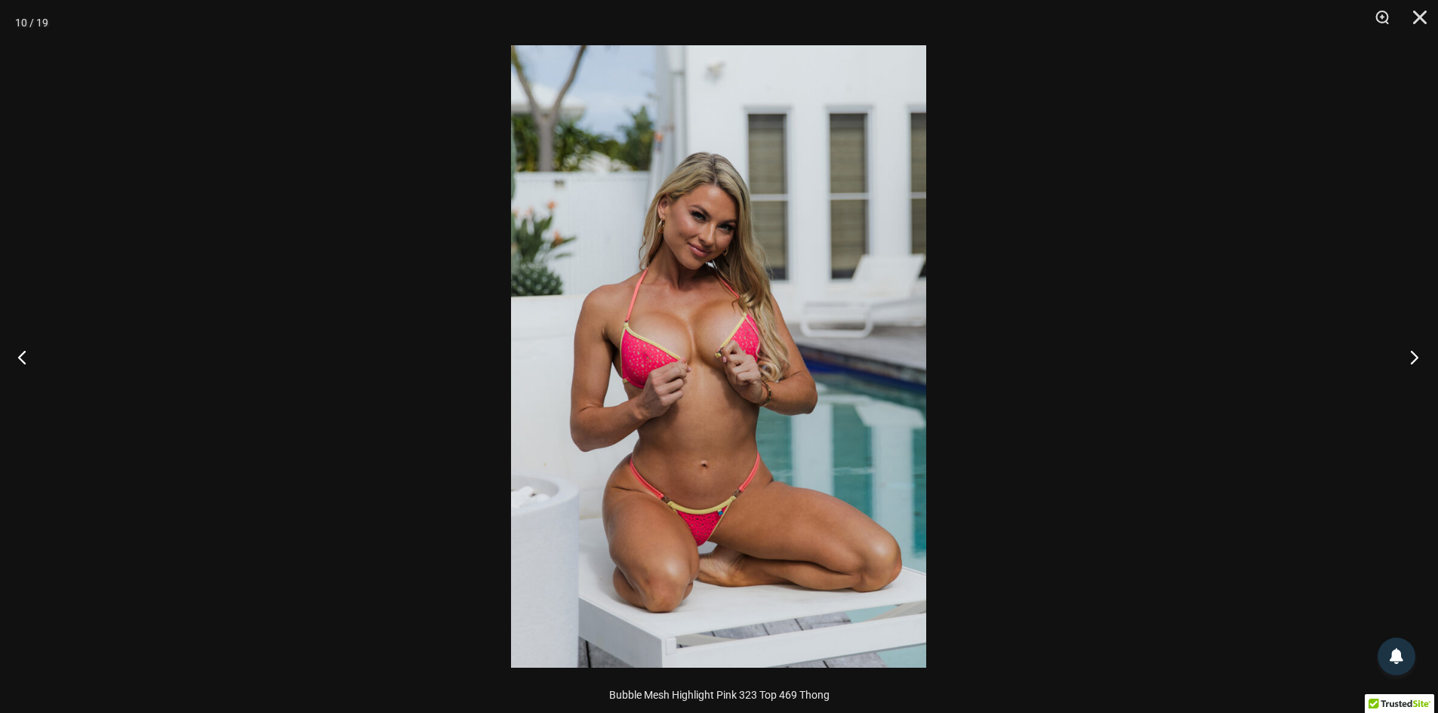
click at [1400, 347] on button "Next" at bounding box center [1410, 357] width 57 height 76
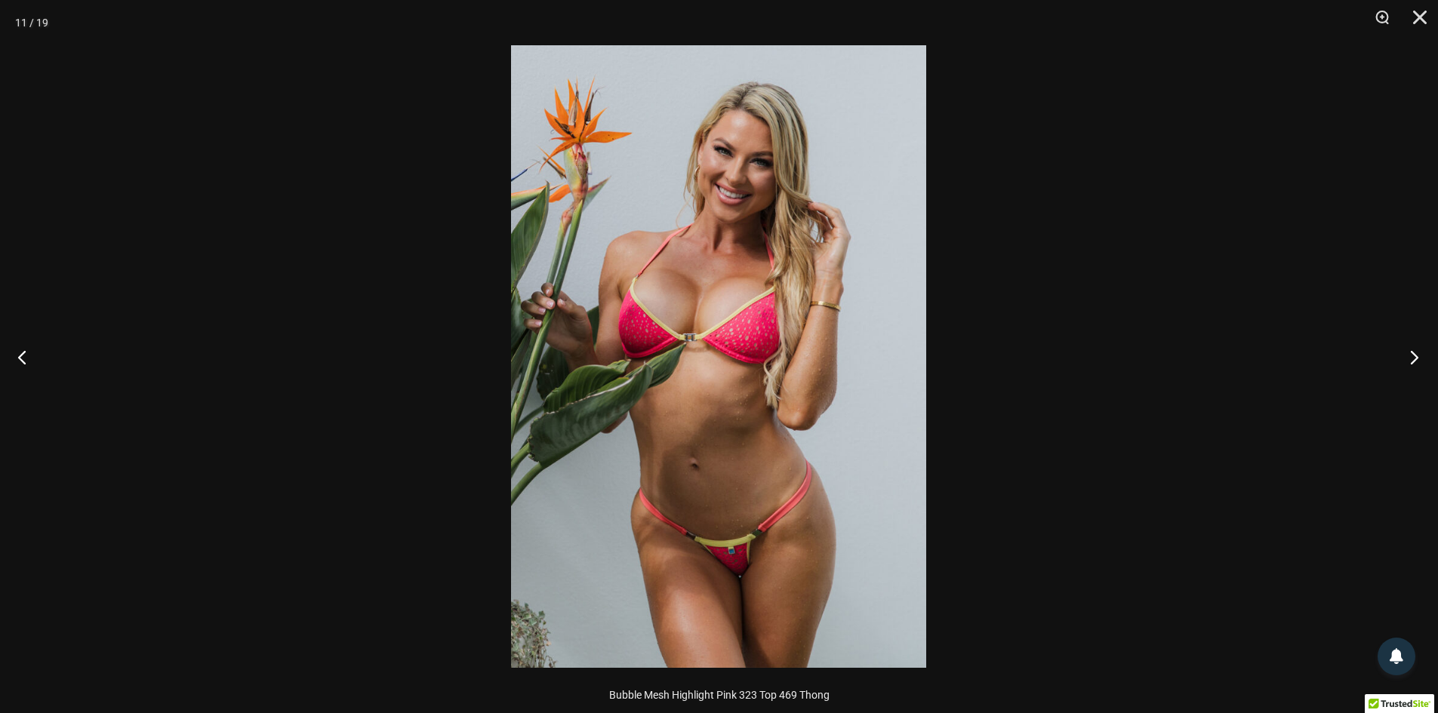
click at [1400, 347] on button "Next" at bounding box center [1410, 357] width 57 height 76
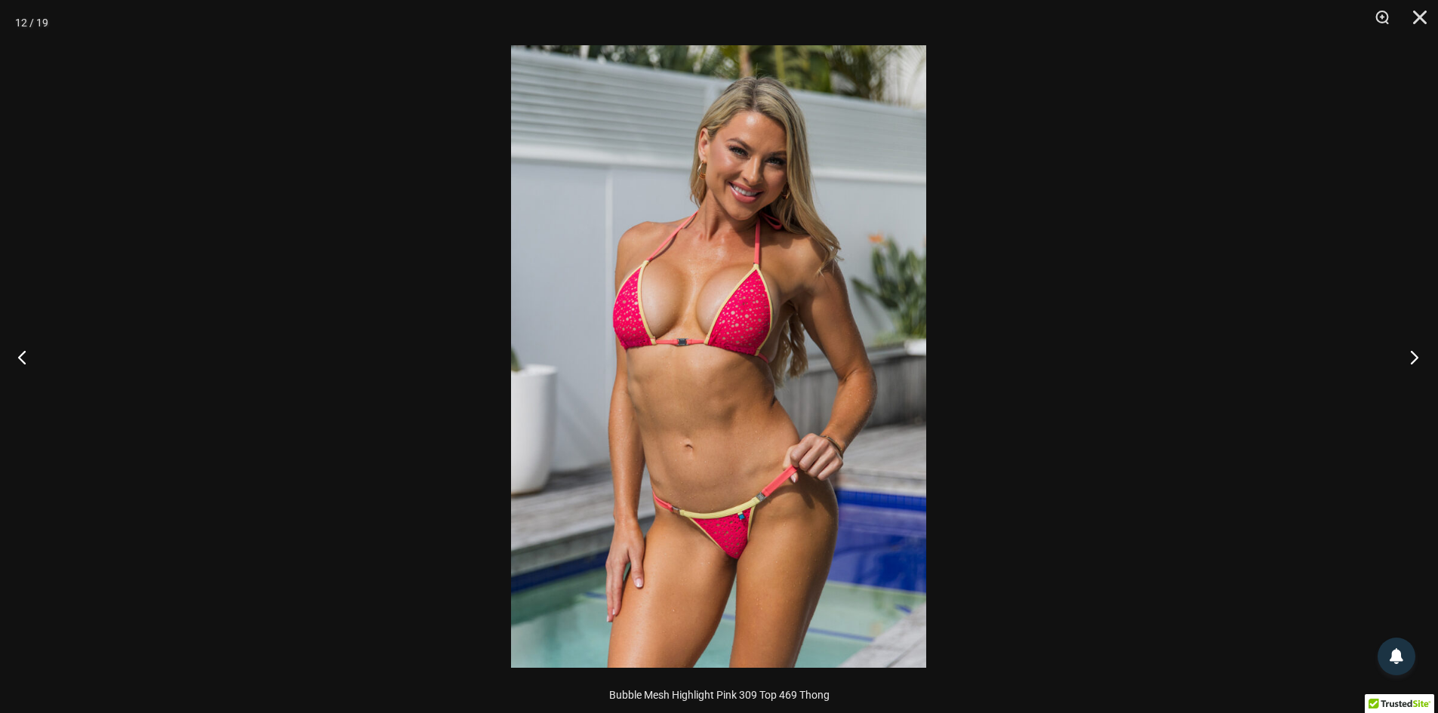
click at [1400, 347] on button "Next" at bounding box center [1410, 357] width 57 height 76
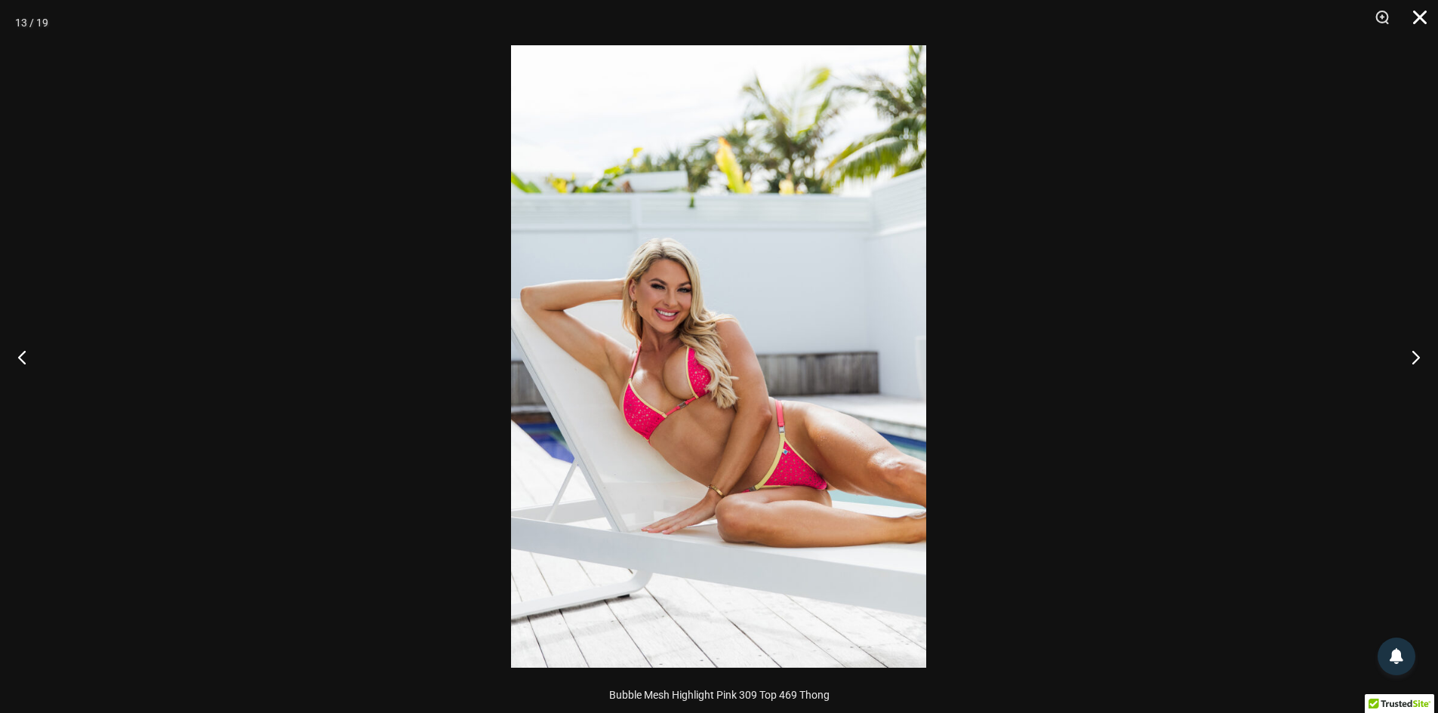
click at [1428, 17] on button "Close" at bounding box center [1415, 22] width 38 height 45
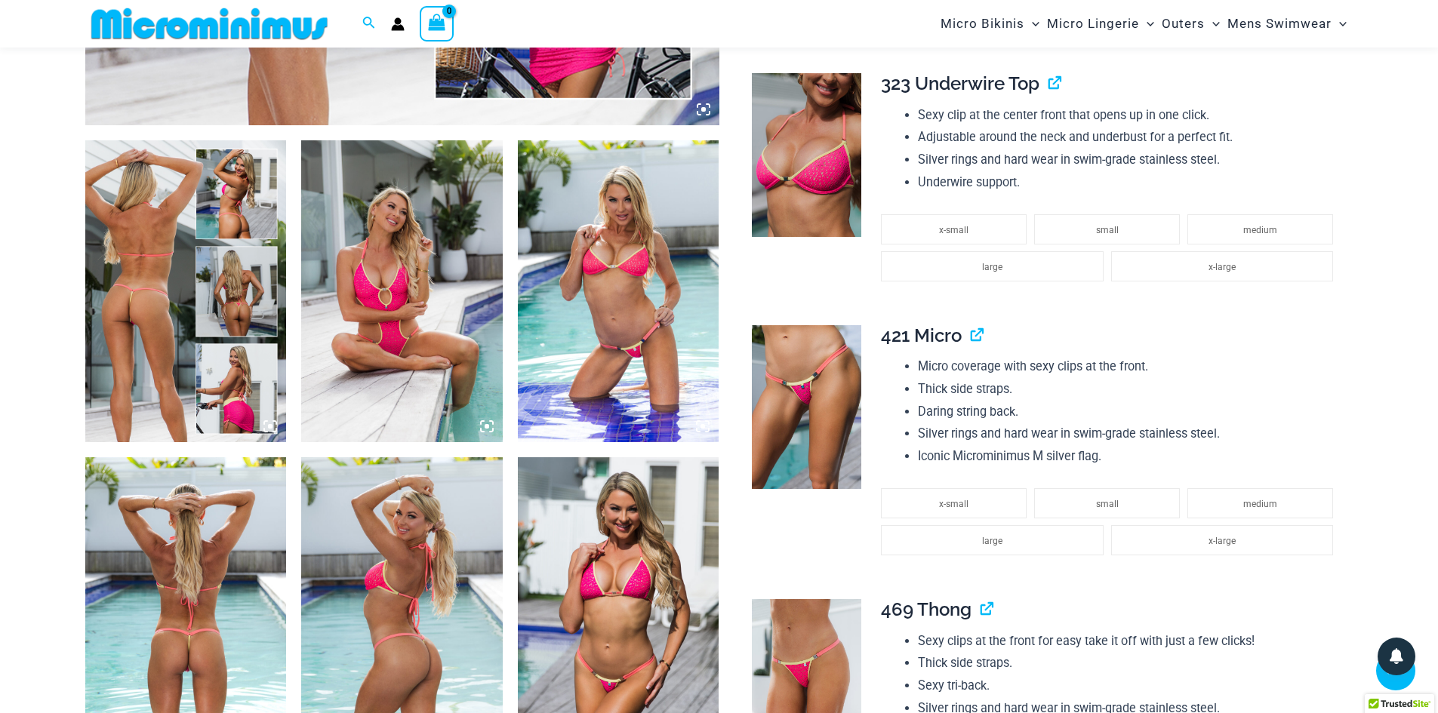
scroll to position [0, 0]
